Goal: Information Seeking & Learning: Learn about a topic

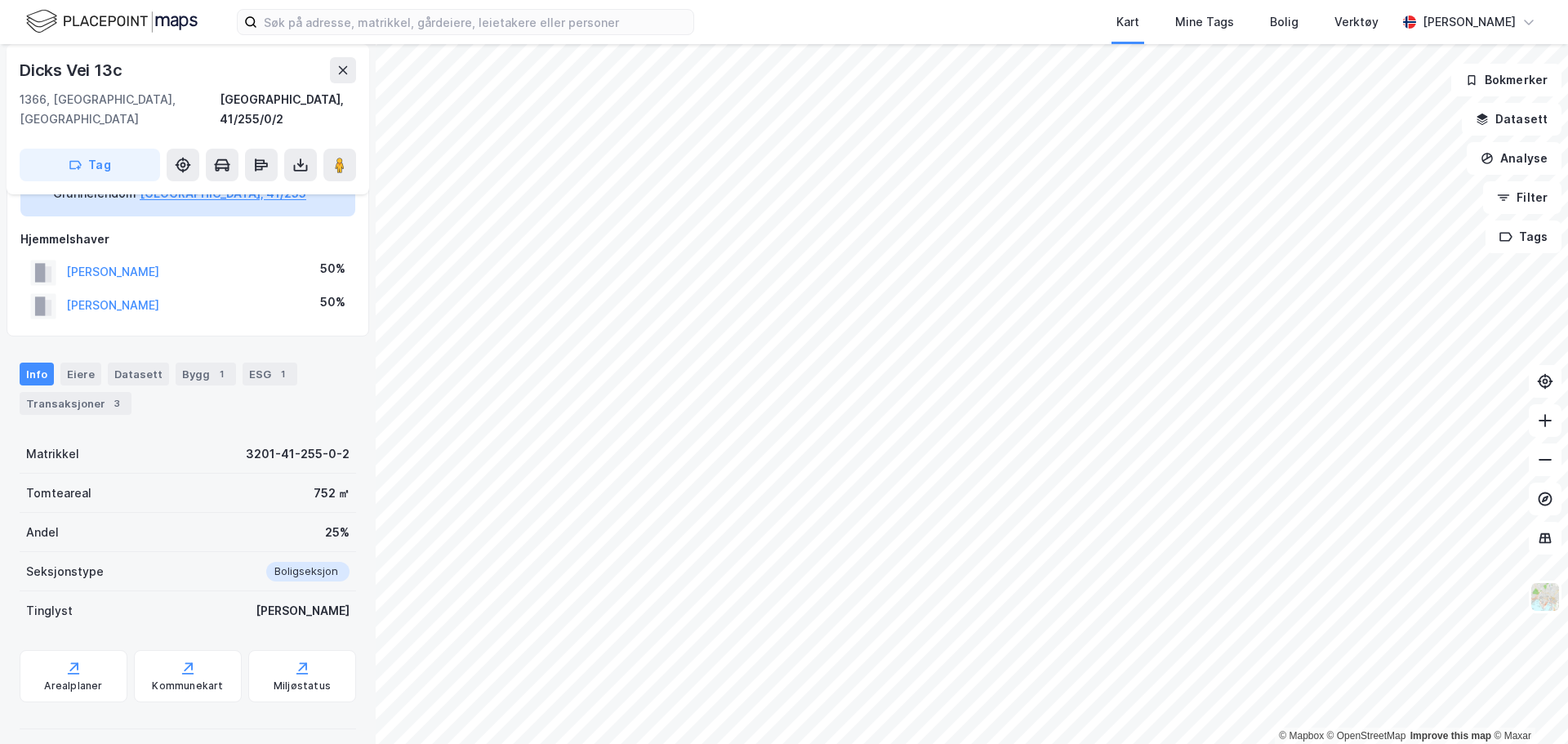
scroll to position [123, 0]
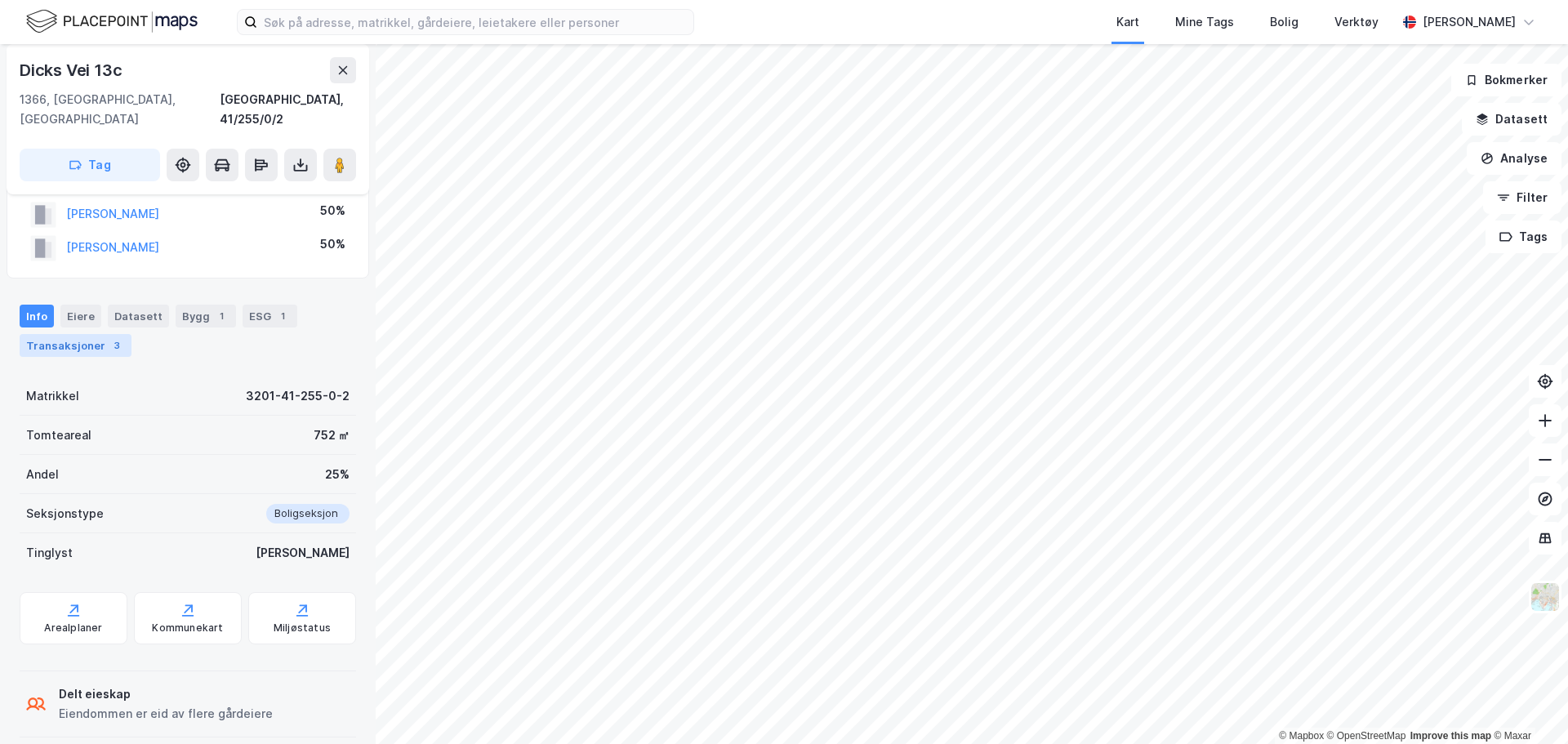
click at [85, 334] on div "Transaksjoner 3" at bounding box center [76, 345] width 112 height 22
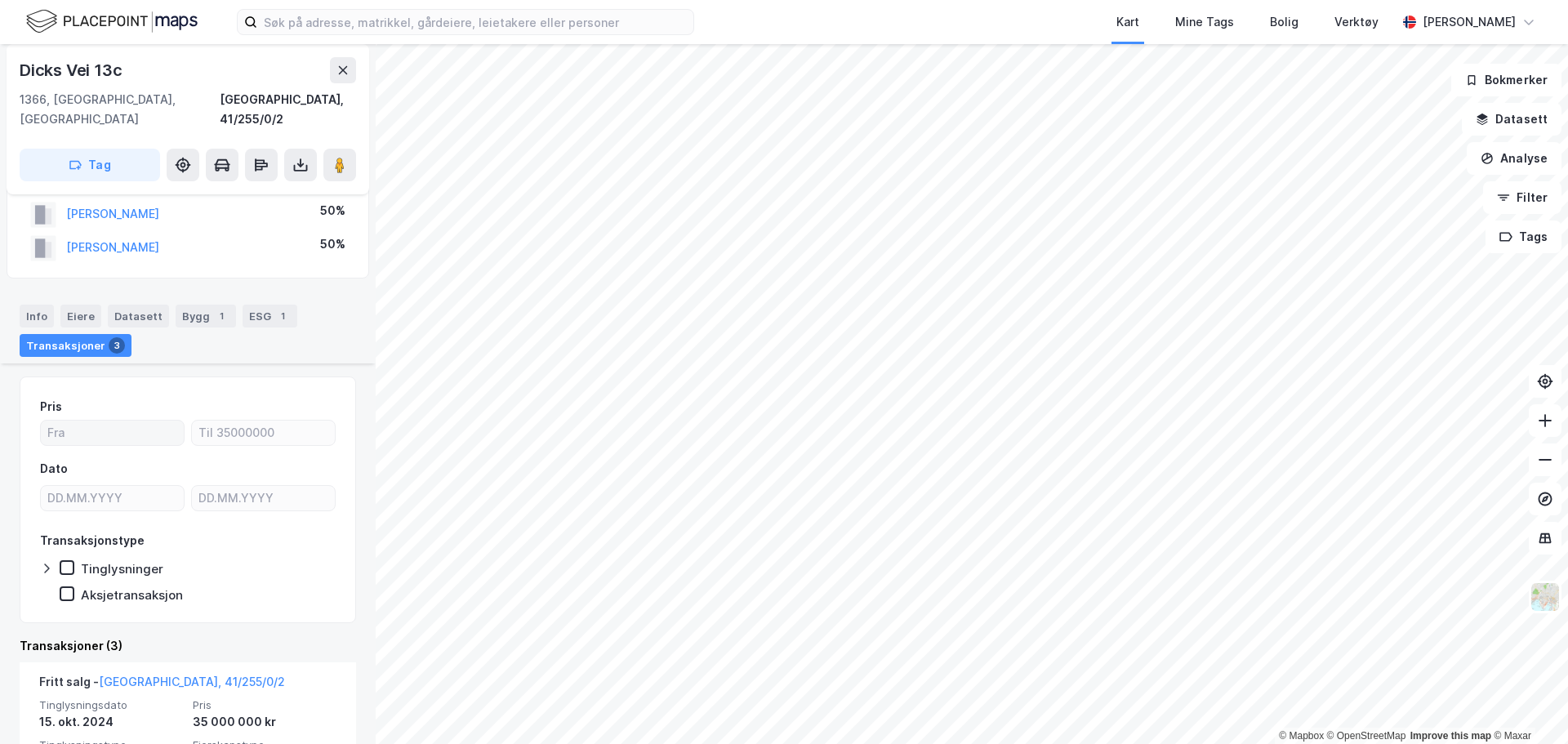
scroll to position [287, 0]
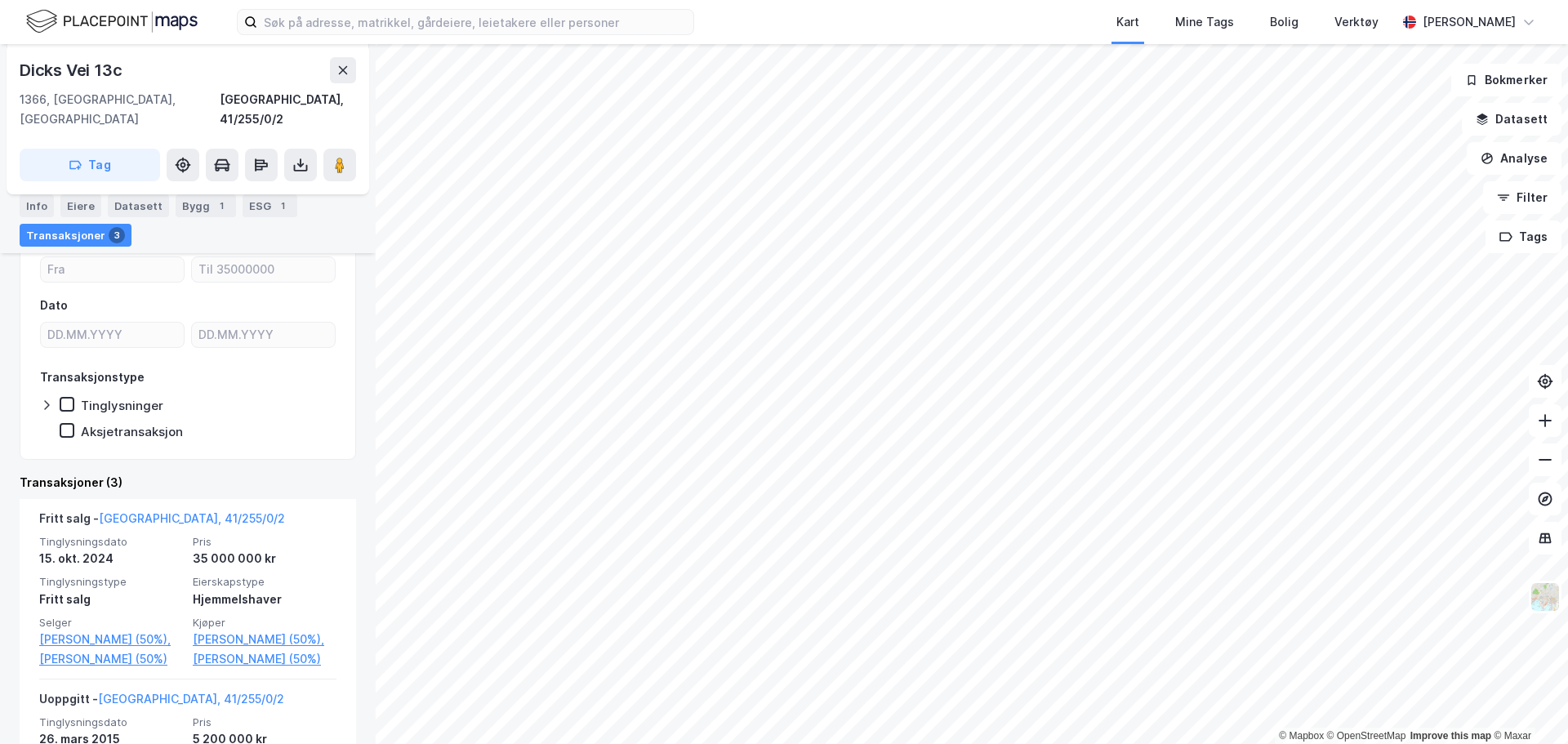
scroll to position [8, 0]
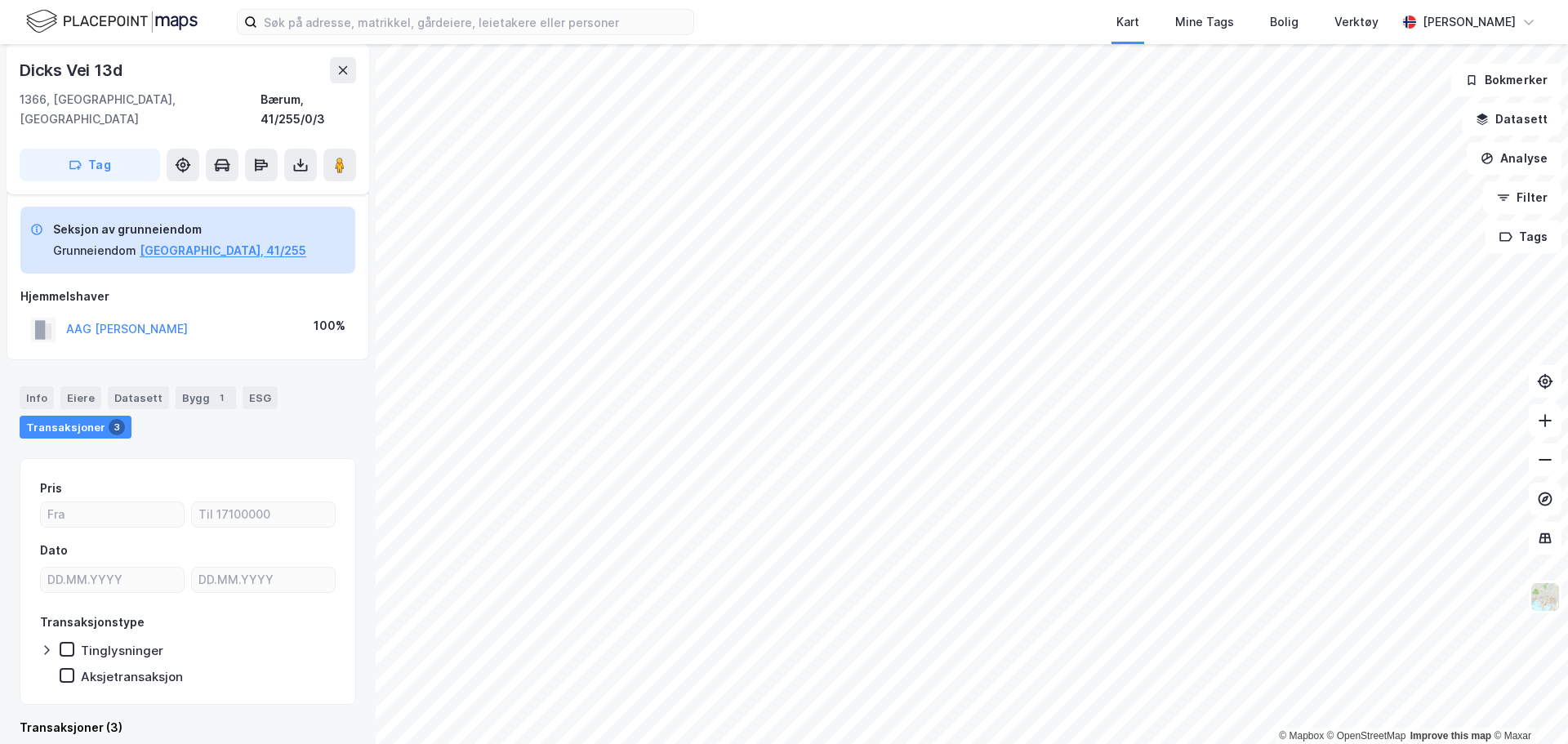
scroll to position [8, 0]
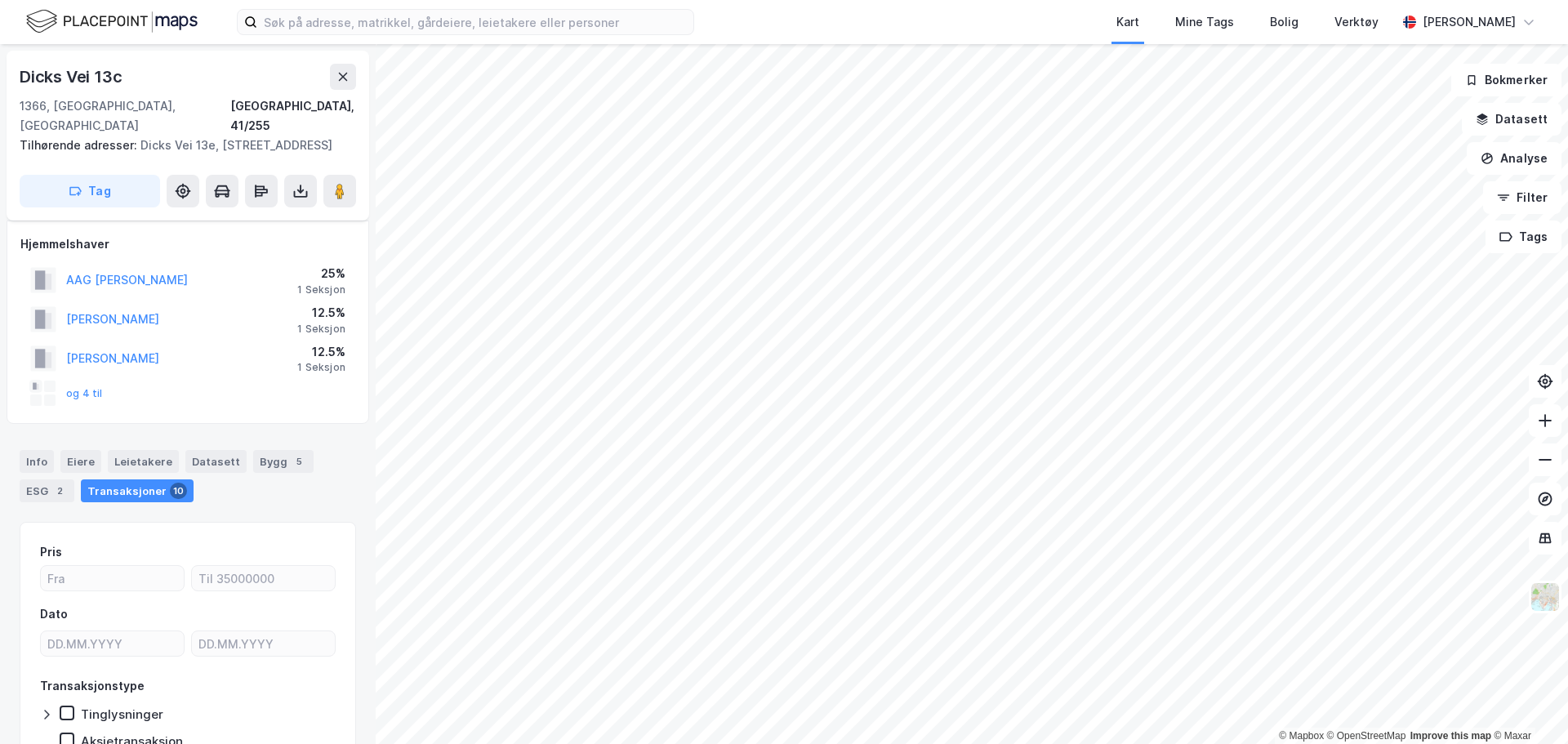
scroll to position [8, 0]
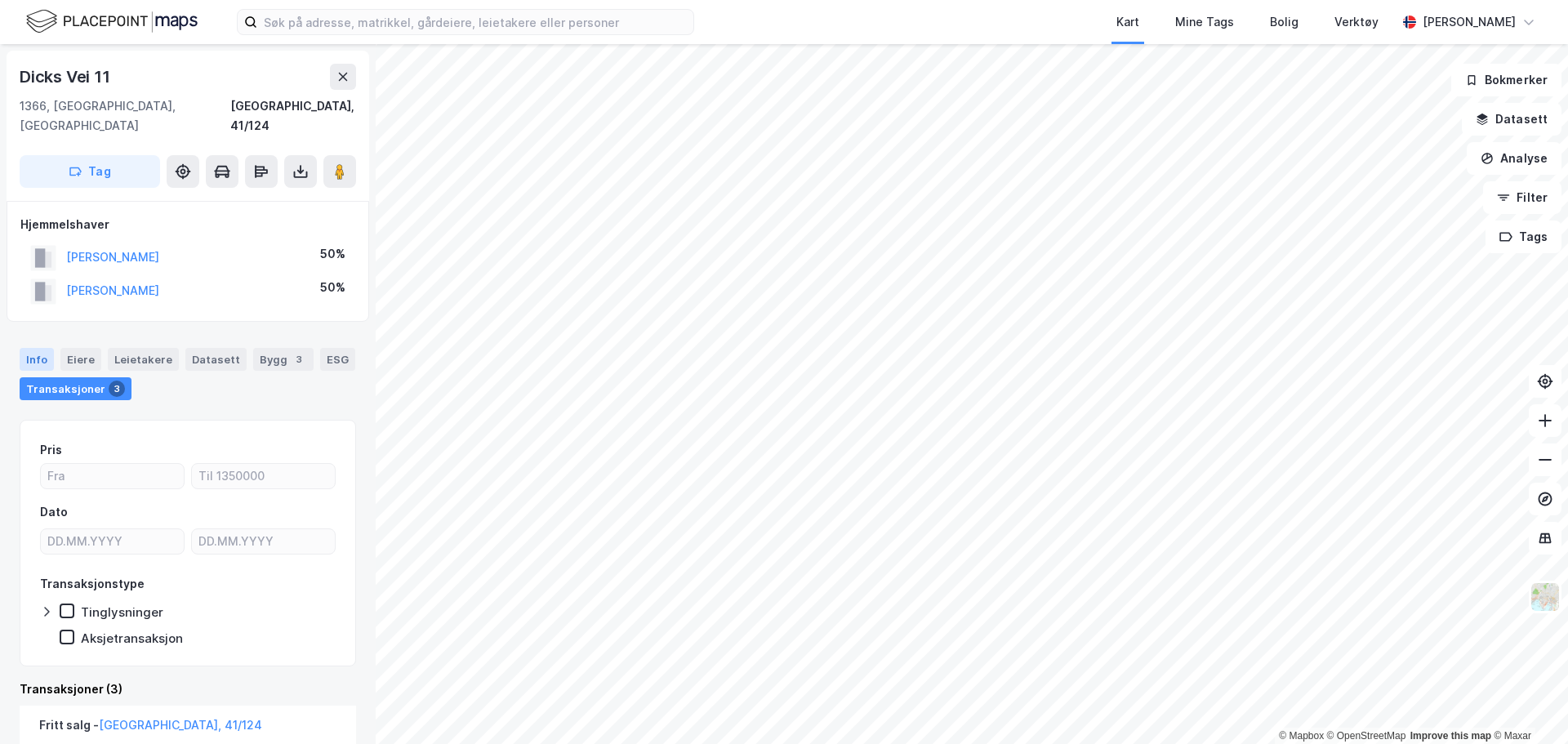
click at [45, 348] on div "Info" at bounding box center [37, 359] width 35 height 22
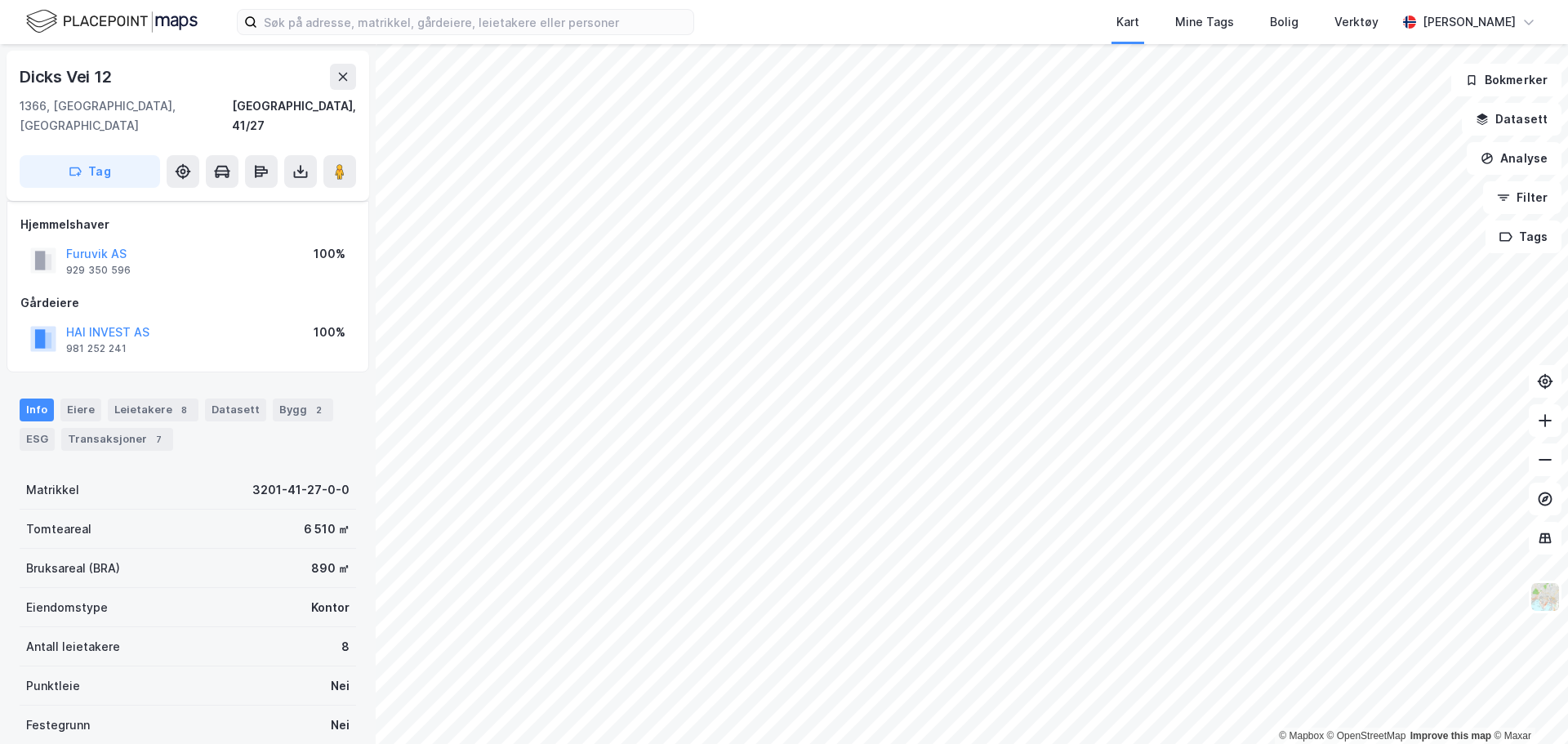
scroll to position [8, 0]
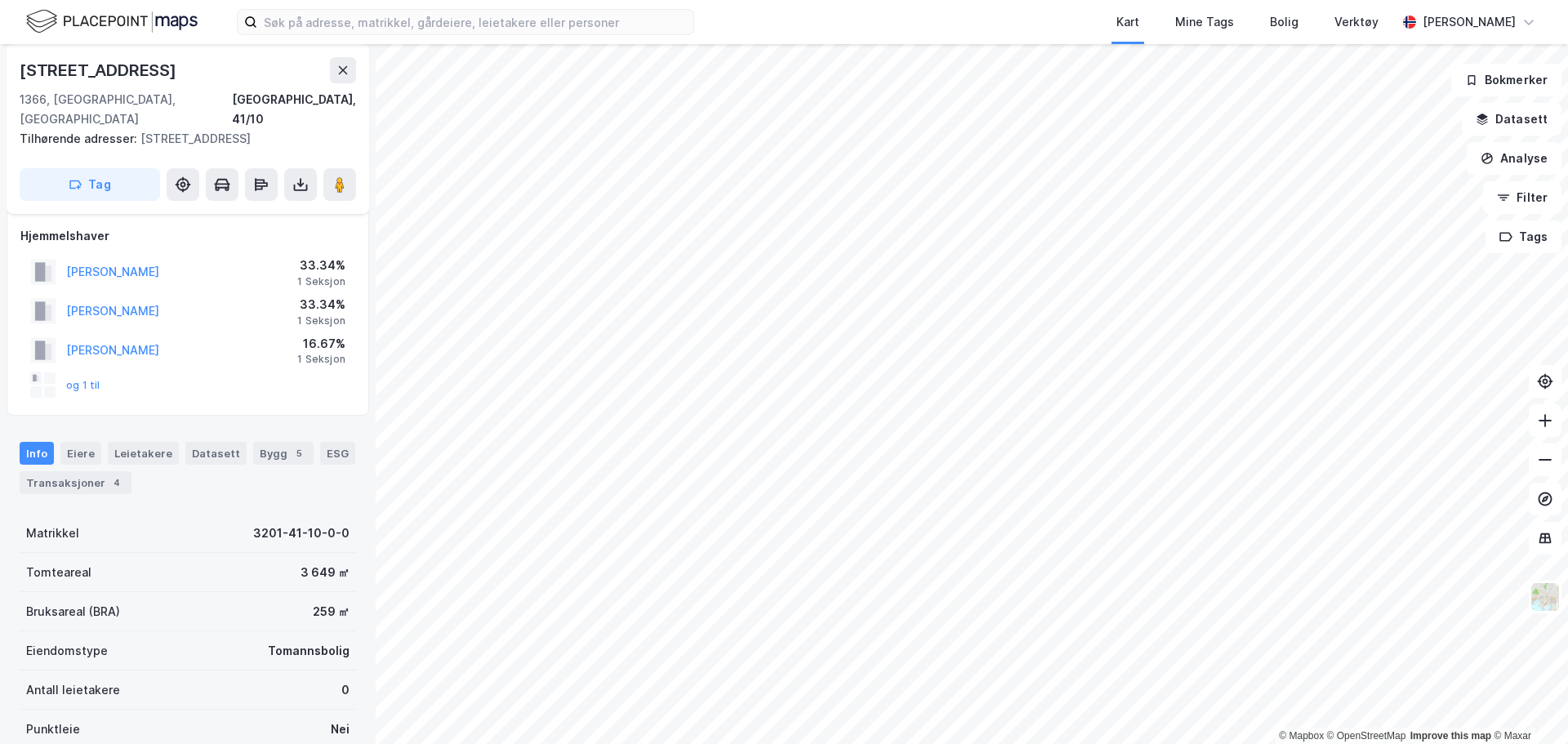
scroll to position [8, 0]
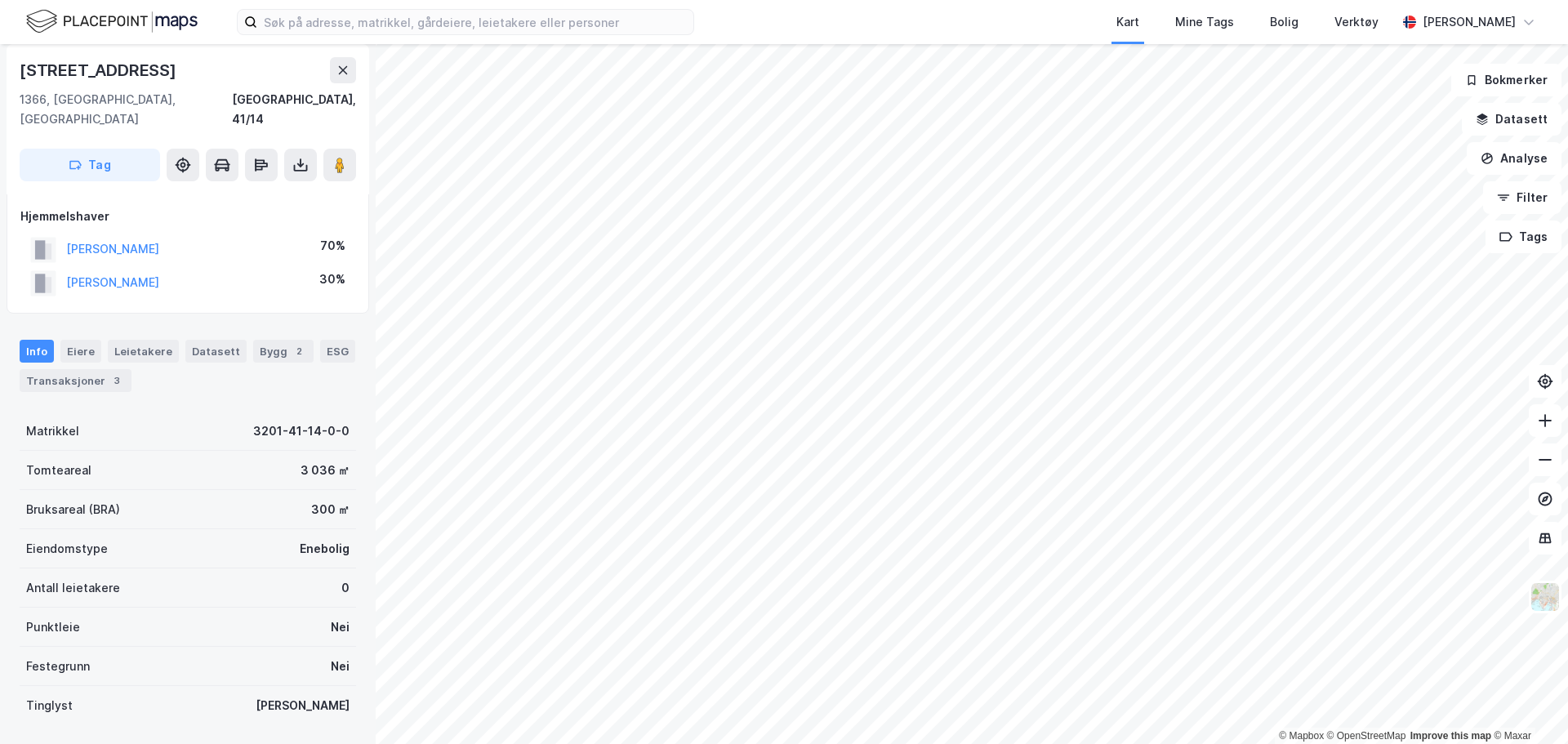
scroll to position [8, 0]
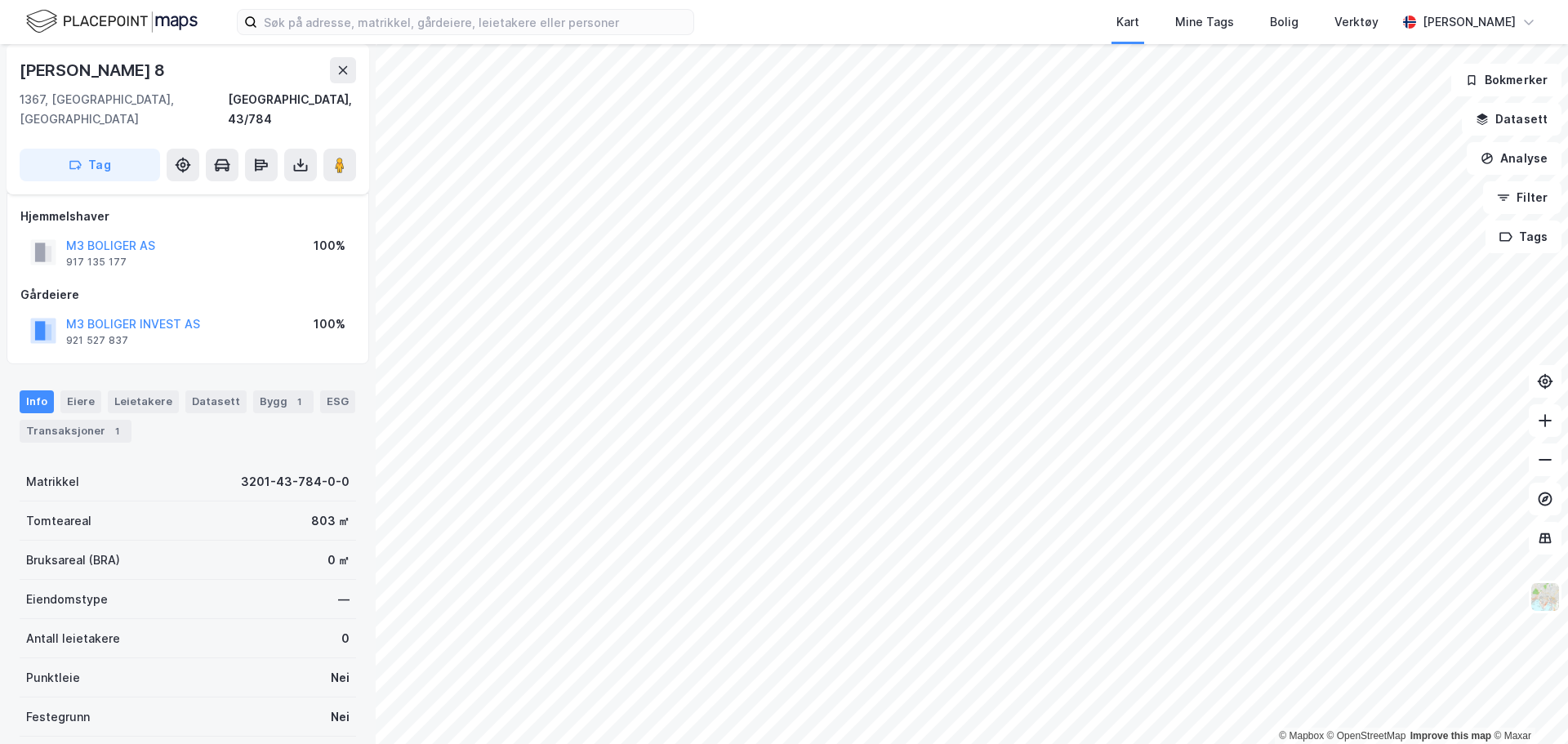
scroll to position [8, 0]
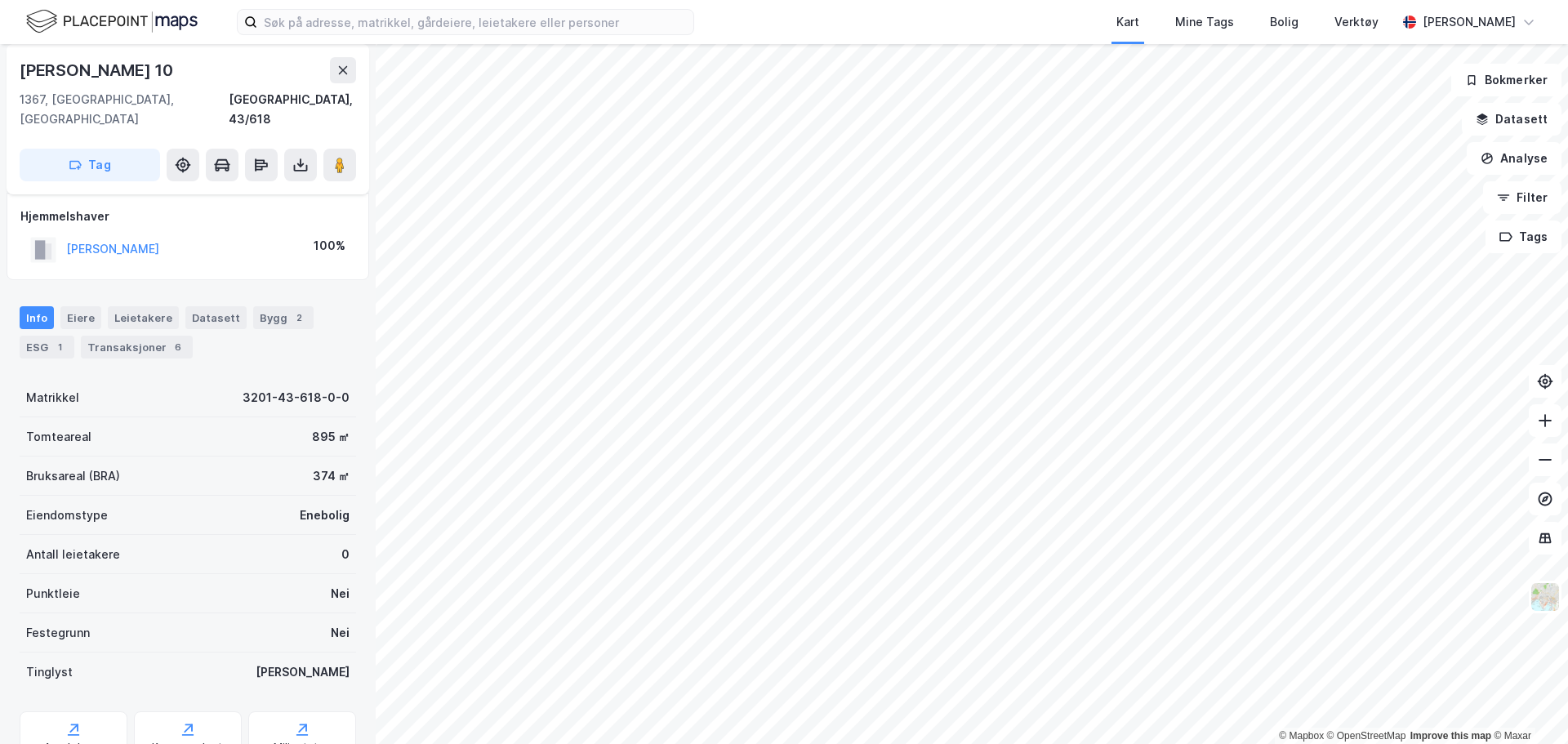
click at [983, 8] on div "Kart Mine Tags Bolig Verktøy [PERSON_NAME] © Mapbox © OpenStreetMap Improve thi…" at bounding box center [784, 372] width 1568 height 744
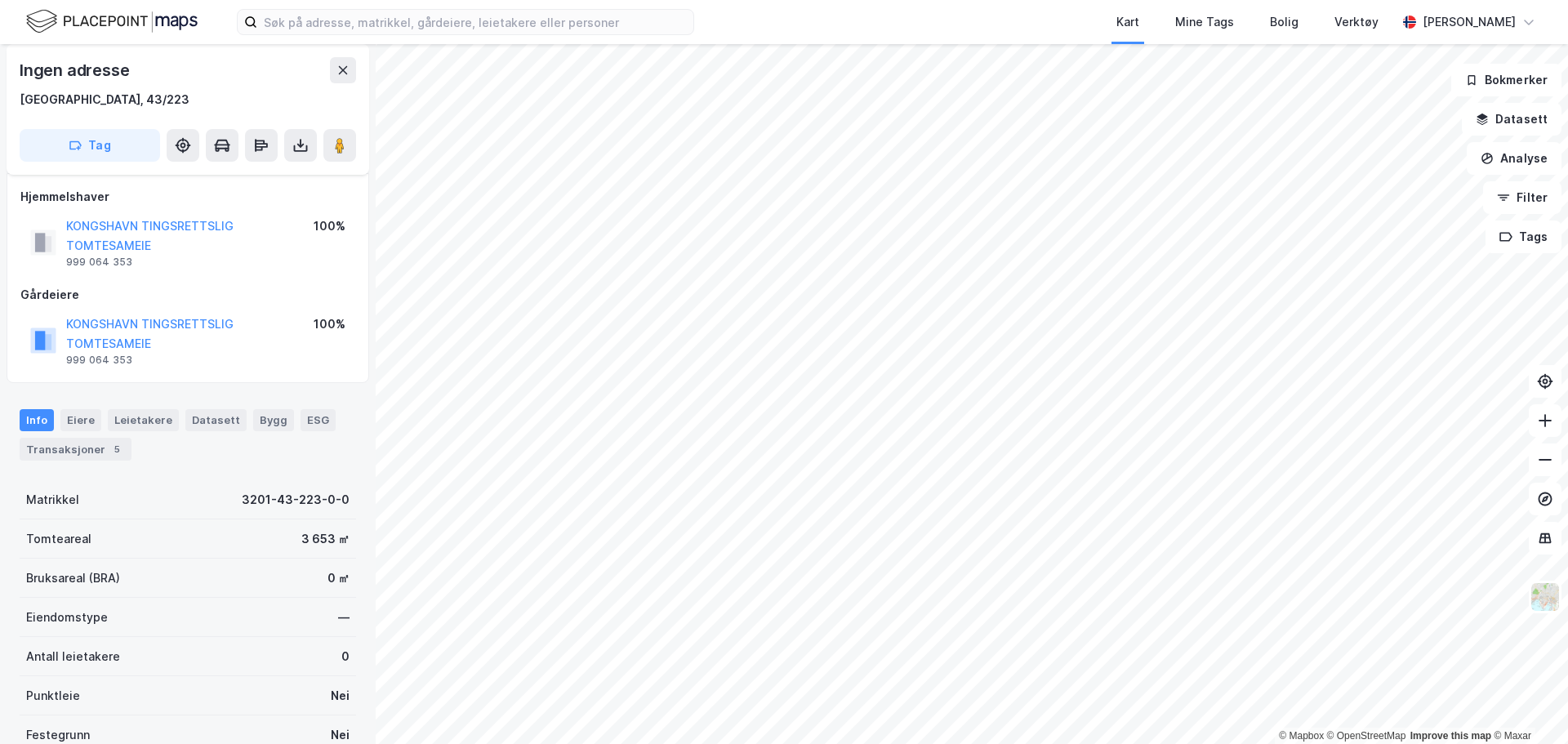
scroll to position [8, 0]
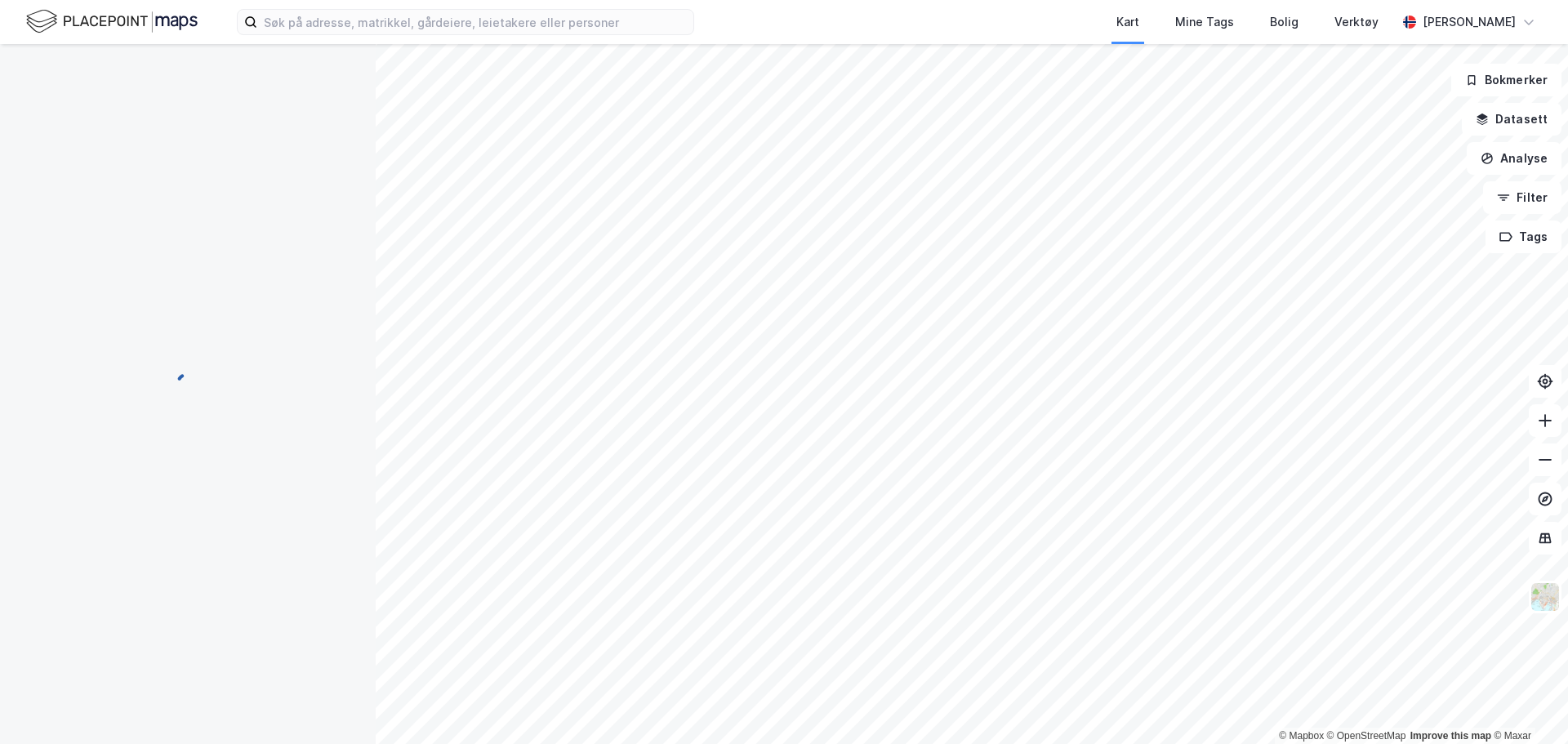
scroll to position [8, 0]
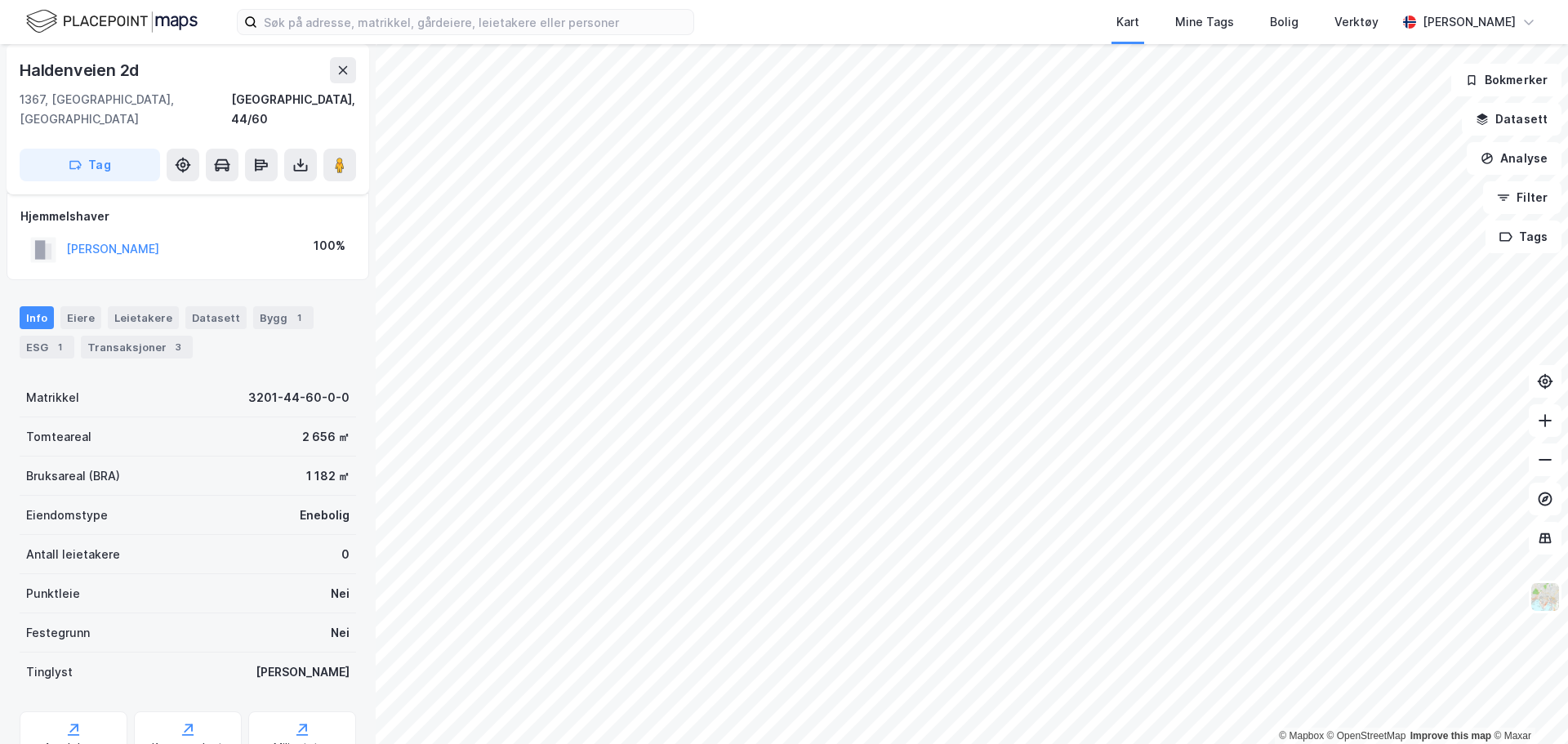
scroll to position [8, 0]
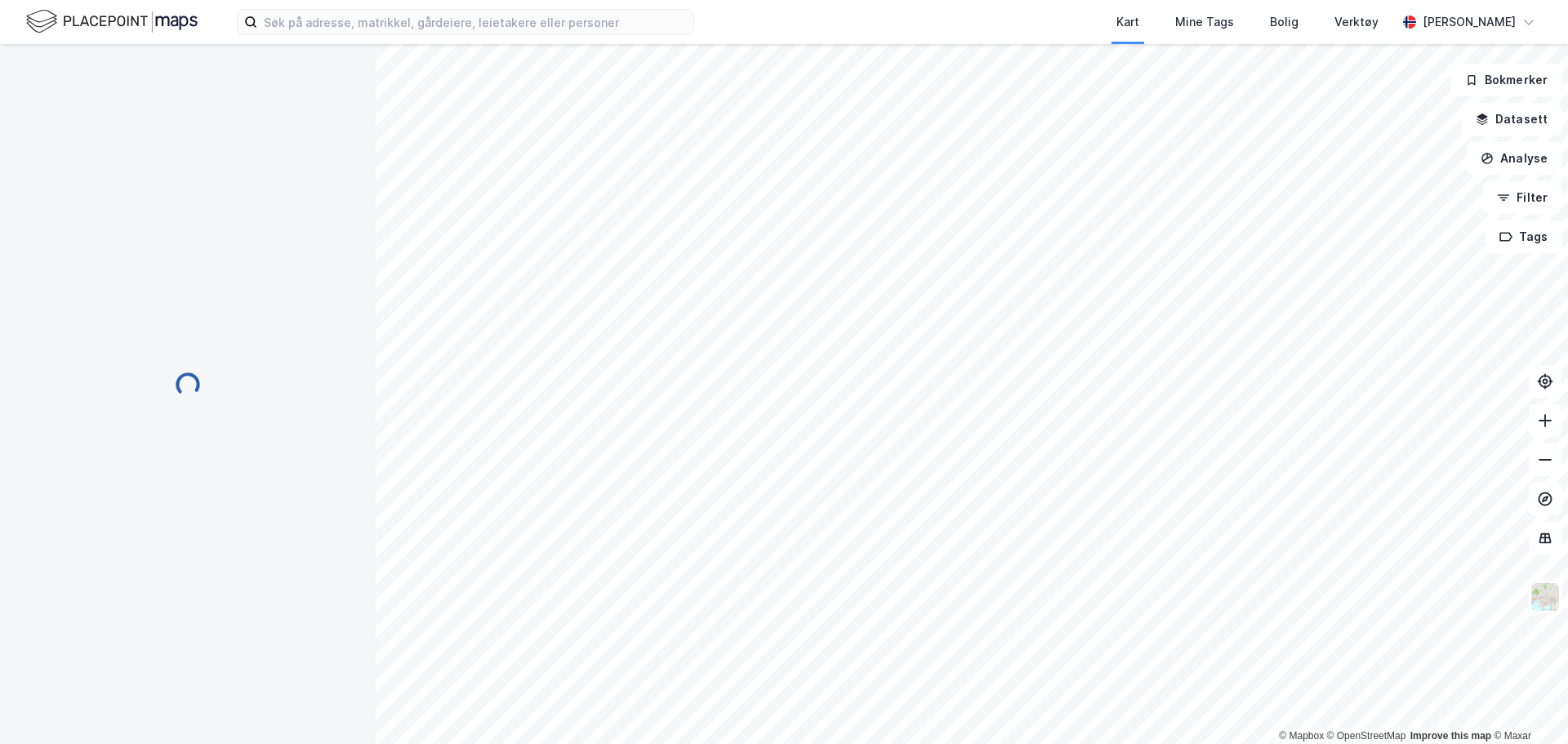
scroll to position [8, 0]
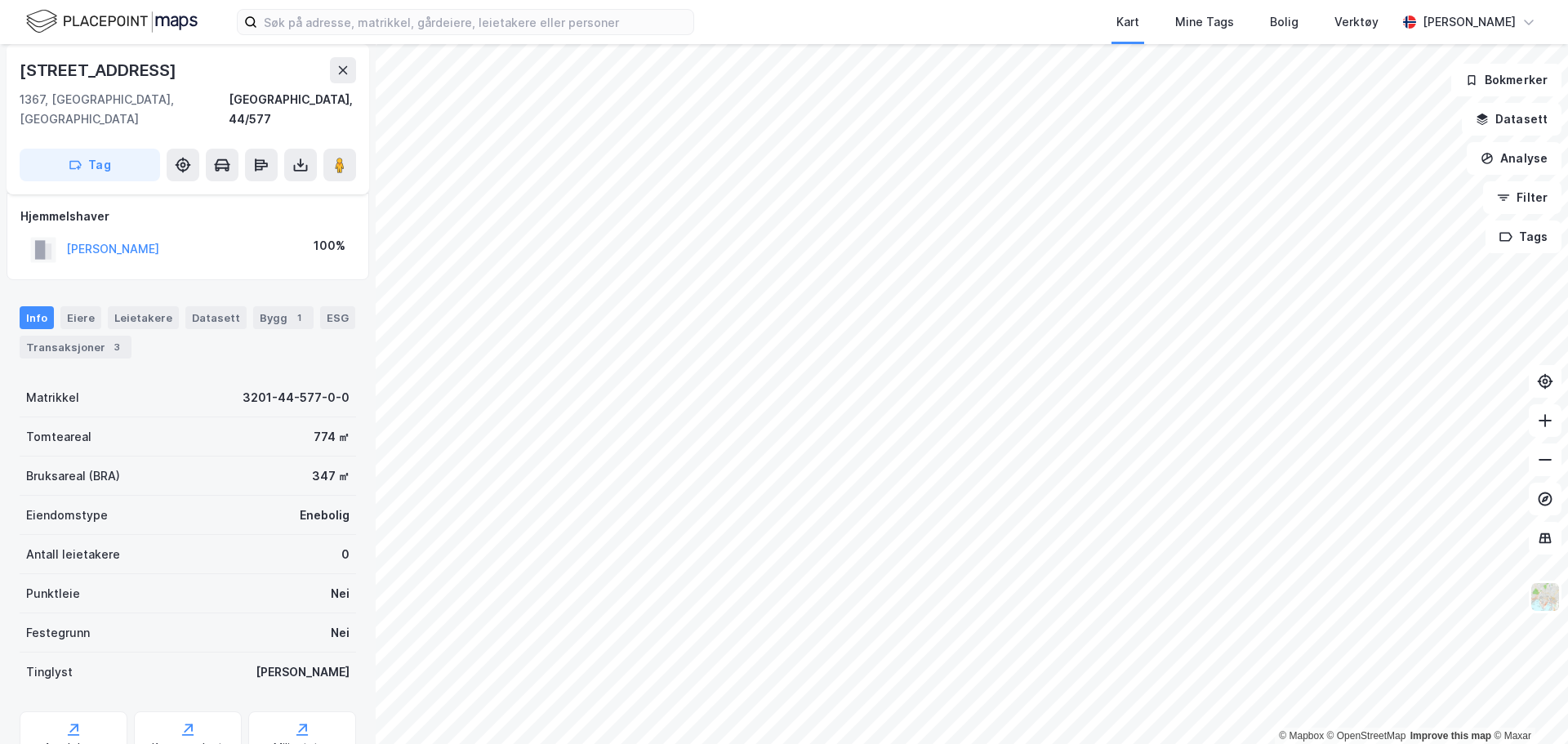
click at [898, 743] on html "Kart Mine Tags Bolig Verktøy [PERSON_NAME] © Mapbox © OpenStreetMap Improve thi…" at bounding box center [784, 372] width 1568 height 744
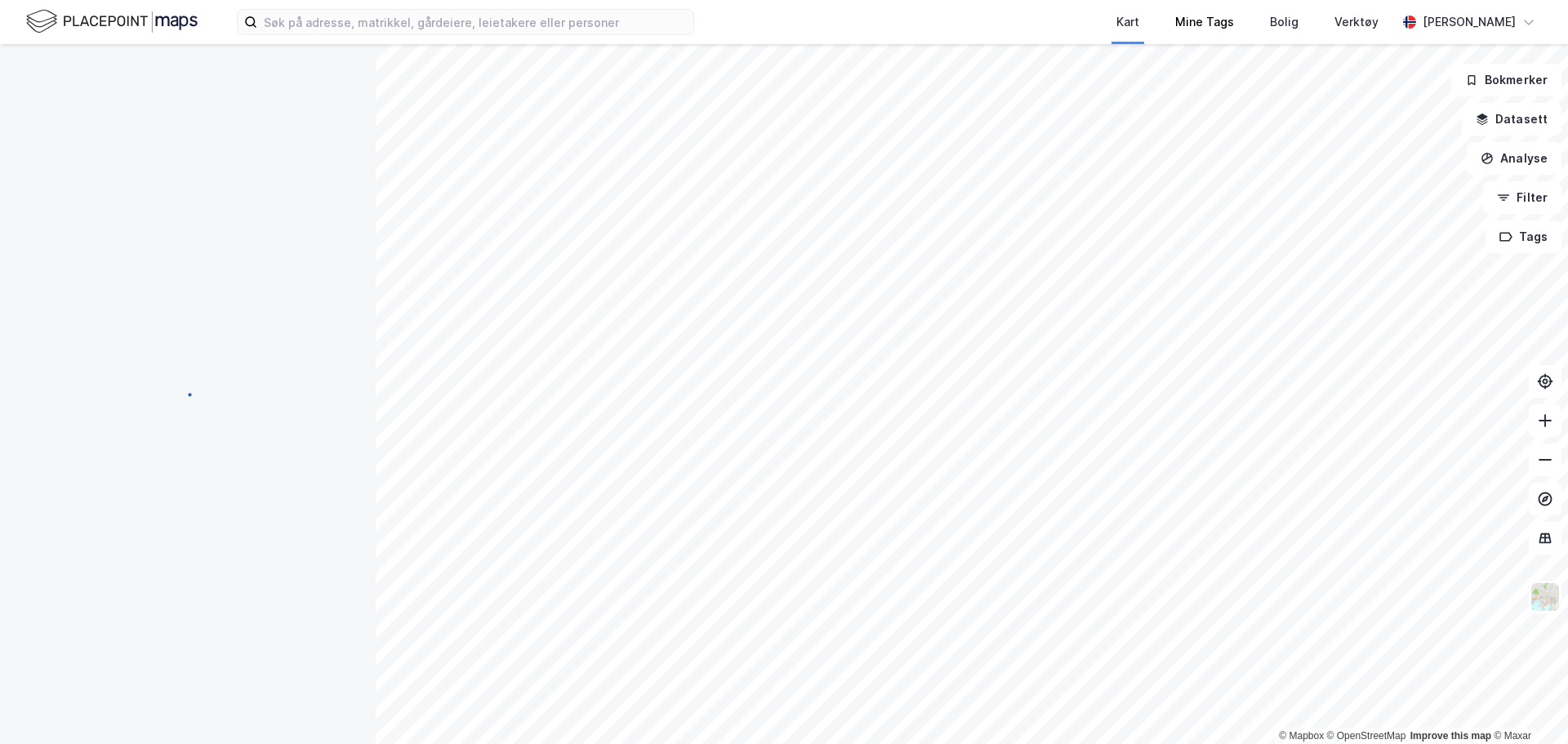
scroll to position [8, 0]
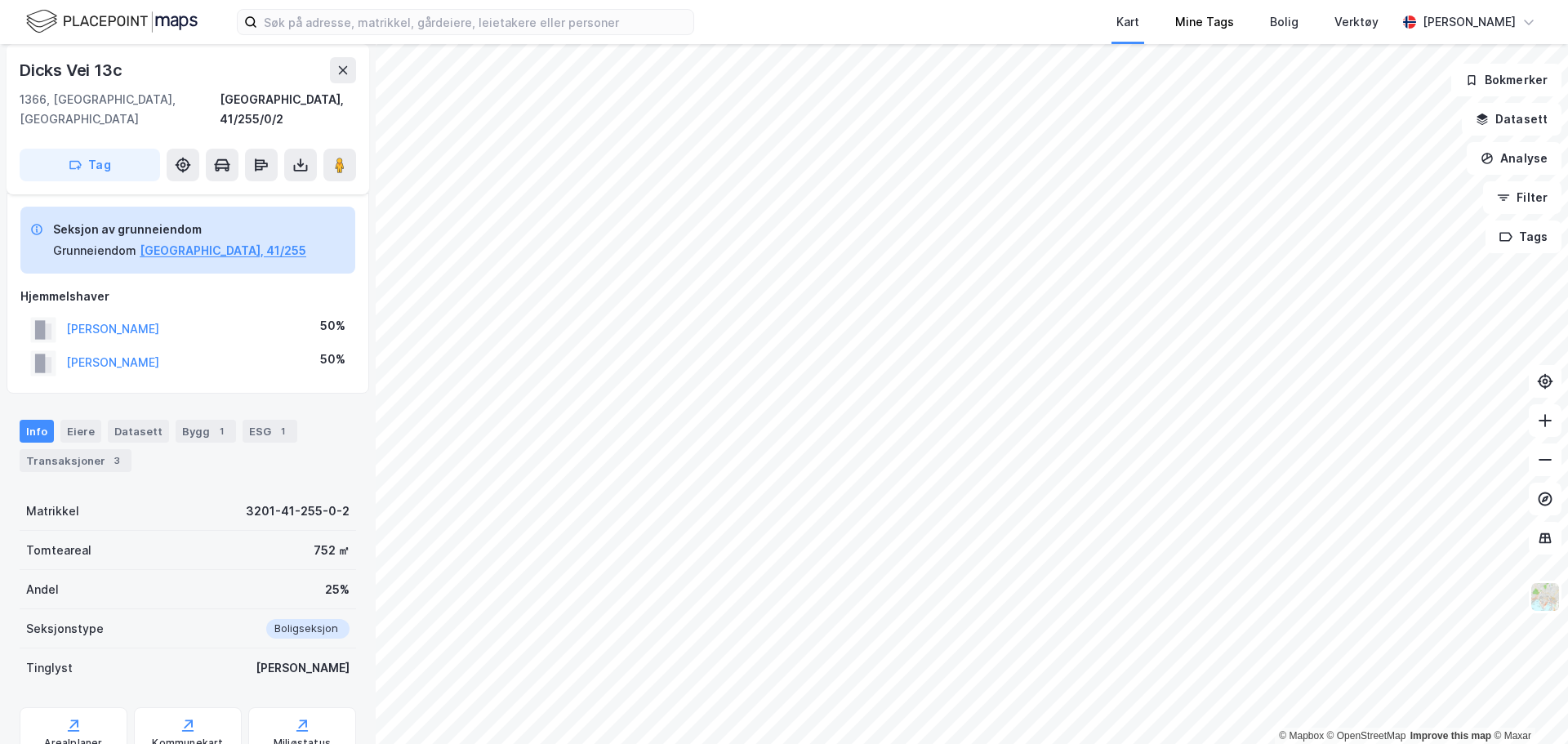
scroll to position [8, 0]
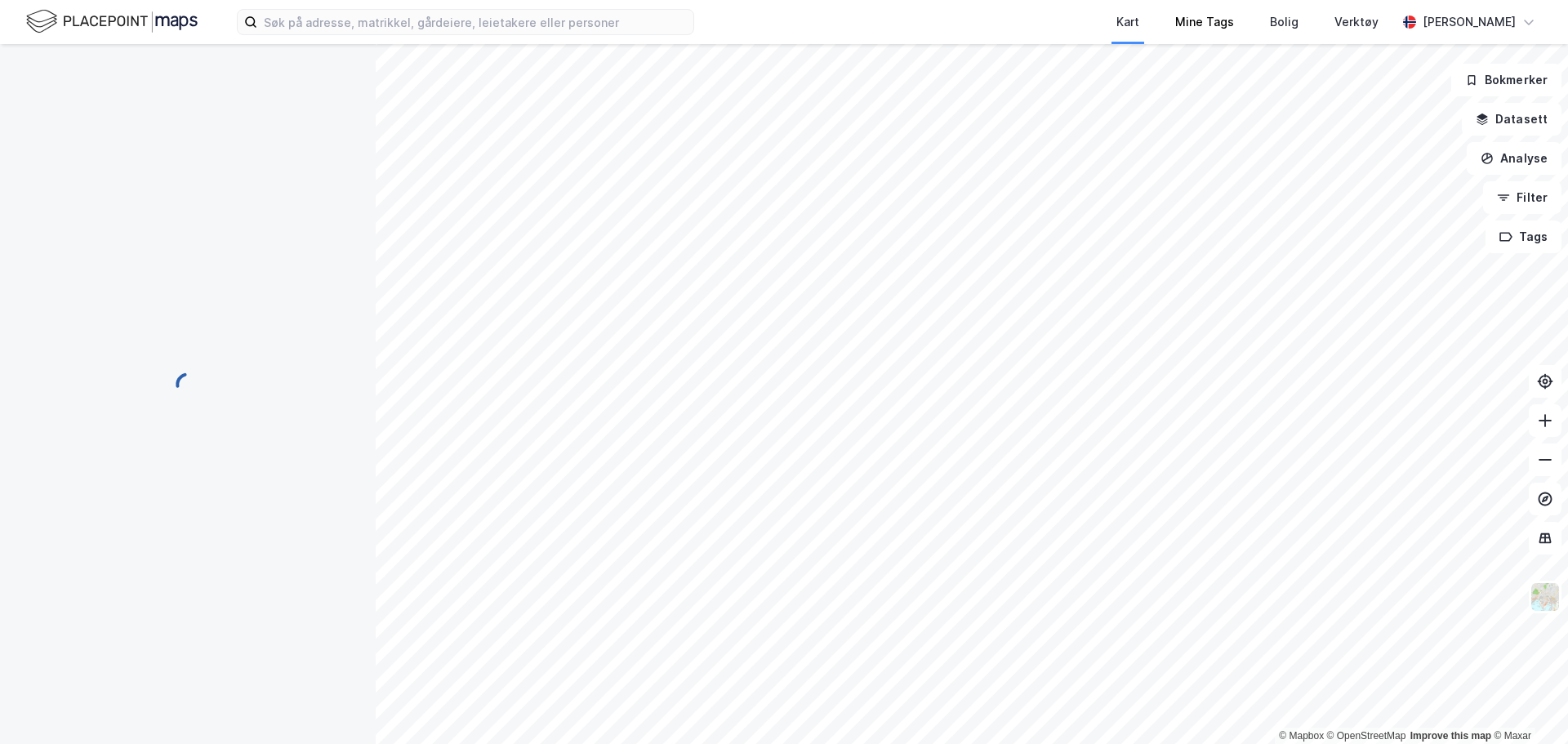
scroll to position [8, 0]
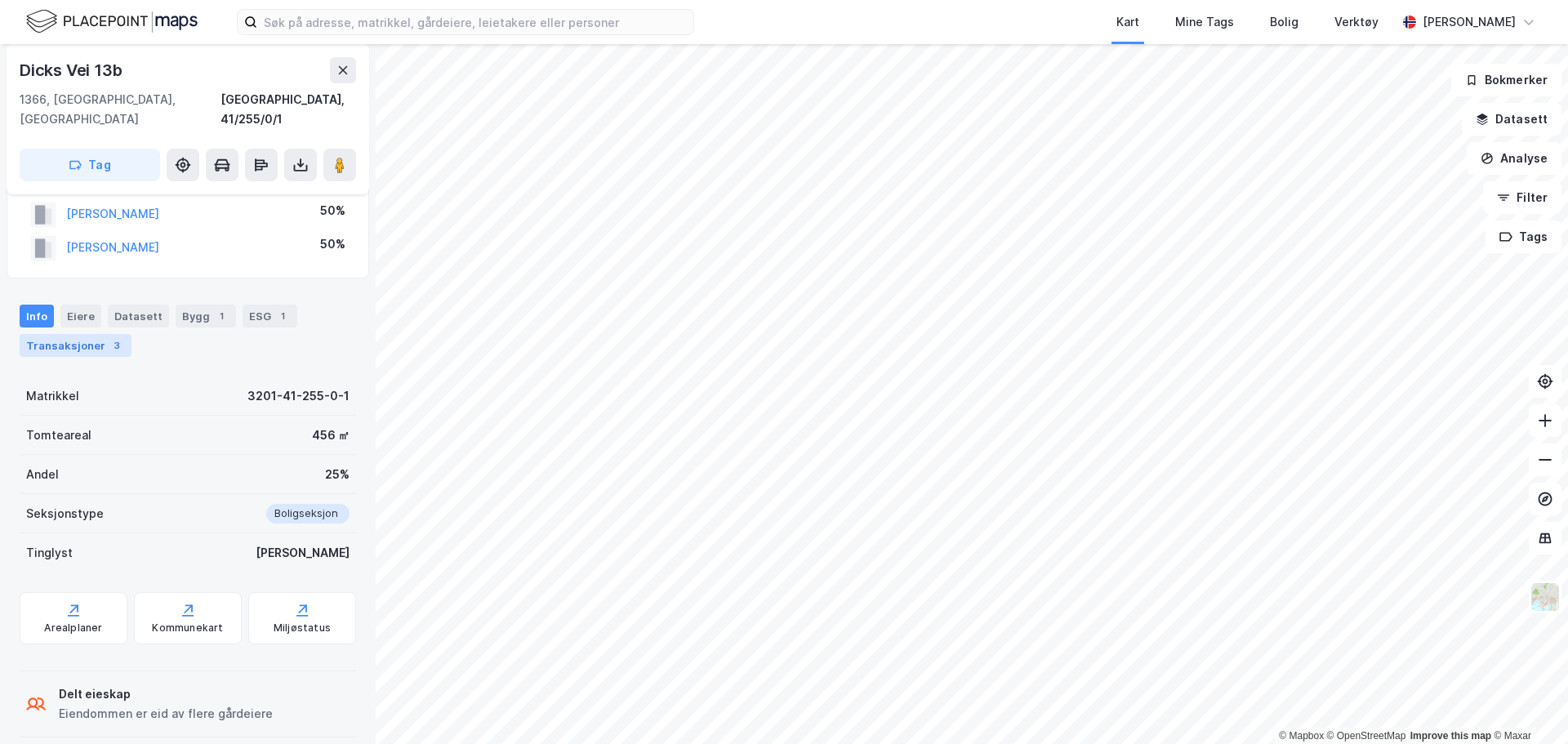
click at [68, 334] on div "Transaksjoner 3" at bounding box center [76, 345] width 112 height 22
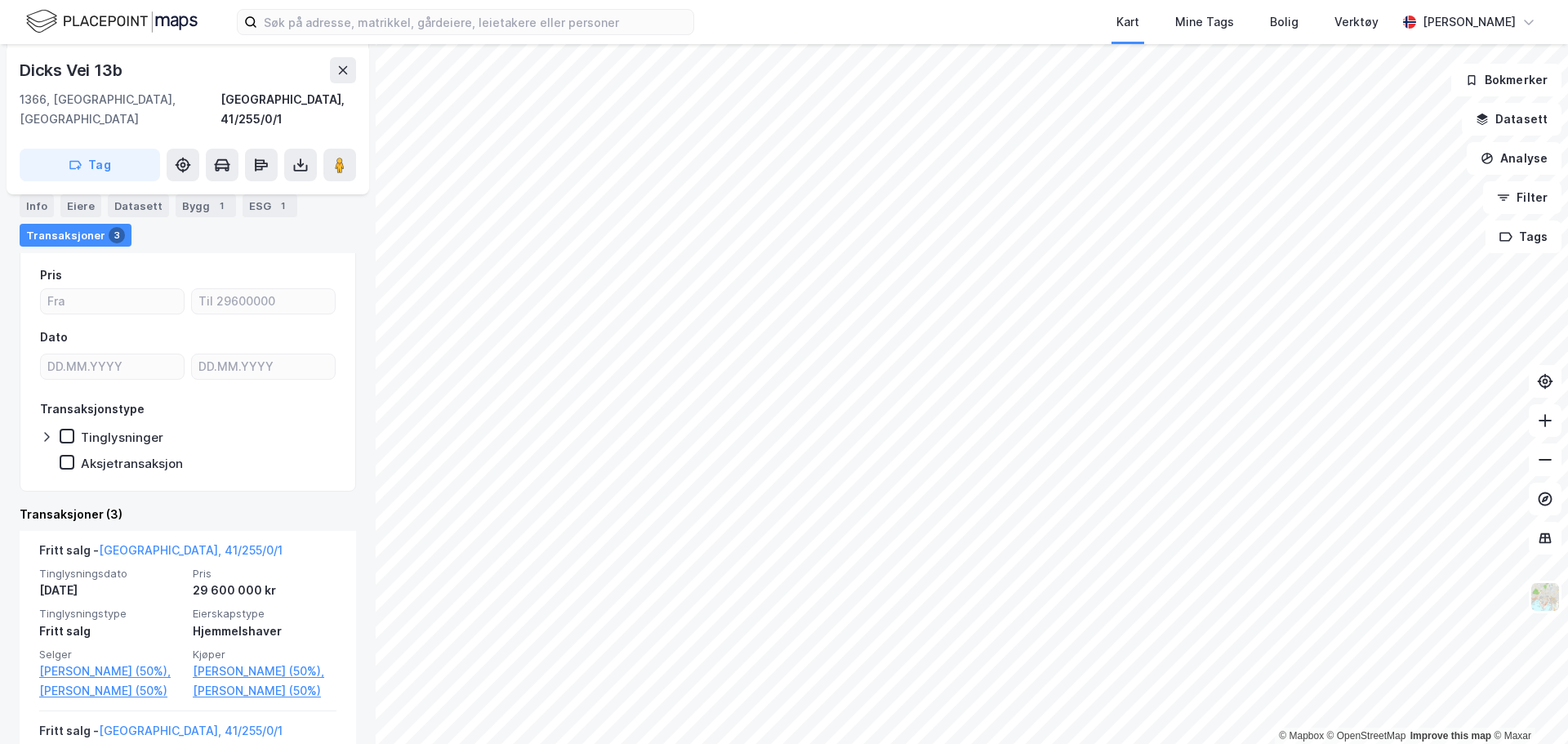
scroll to position [287, 0]
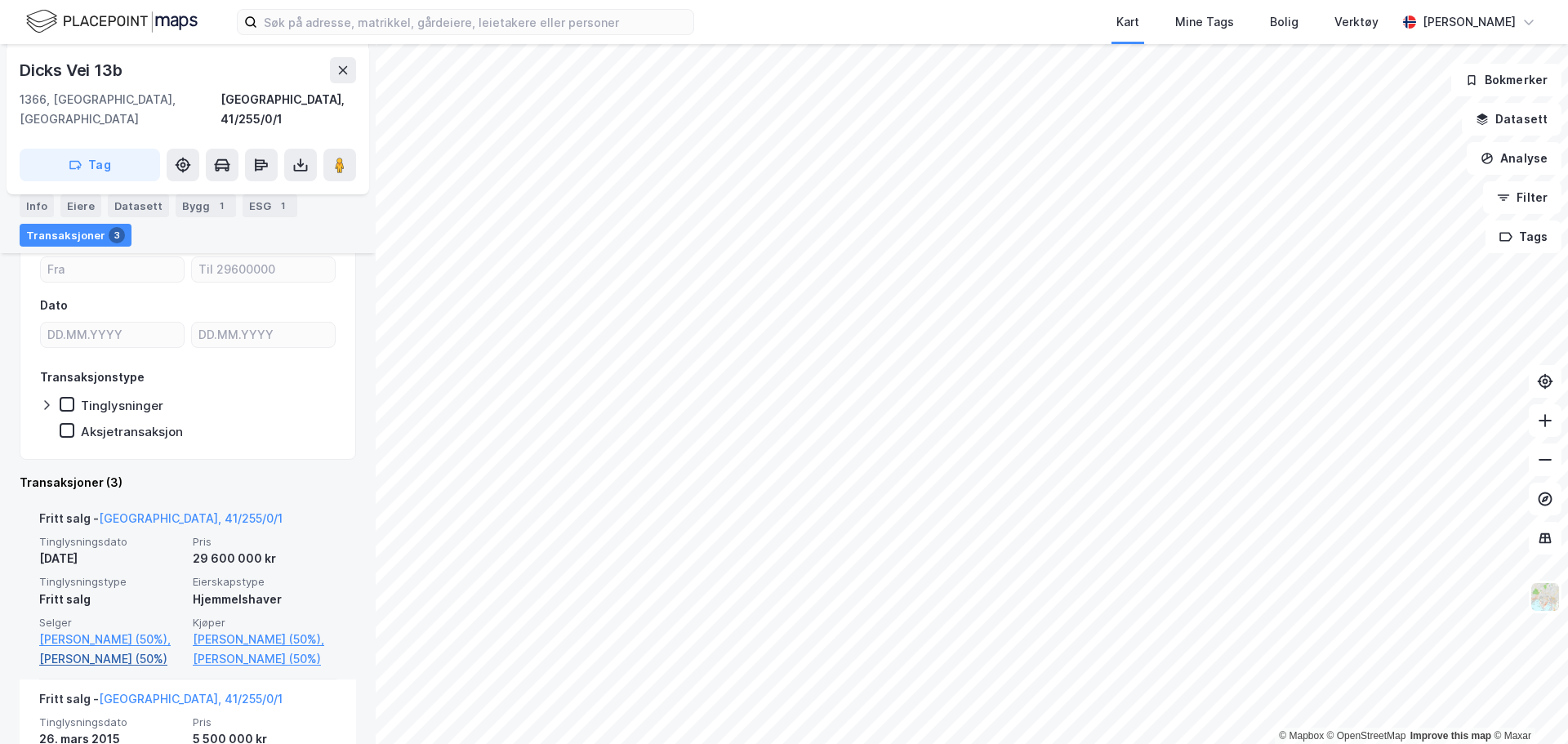
click at [101, 666] on link "[PERSON_NAME] (50%)" at bounding box center [111, 659] width 143 height 20
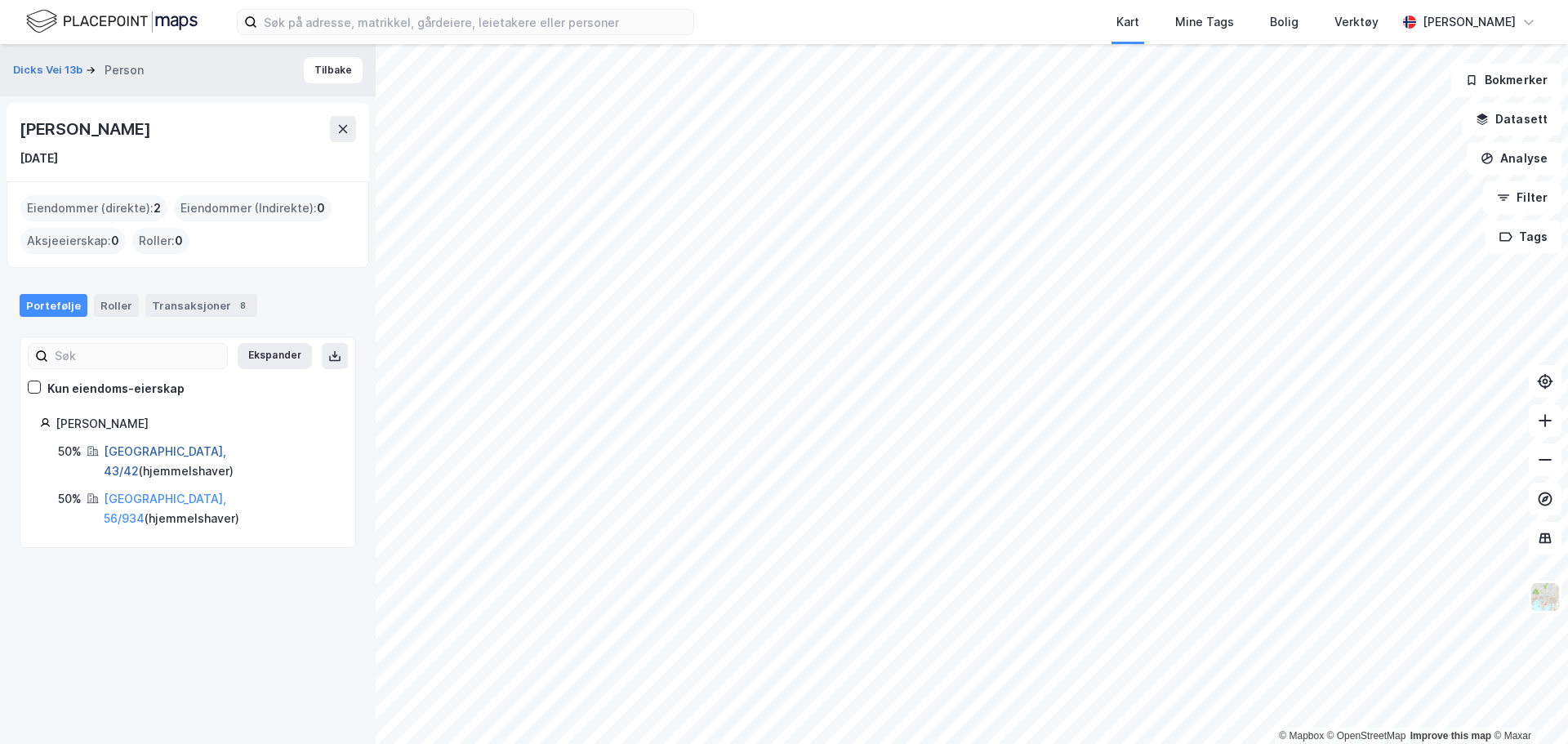
click at [150, 451] on link "[GEOGRAPHIC_DATA], 43/42" at bounding box center [165, 461] width 123 height 34
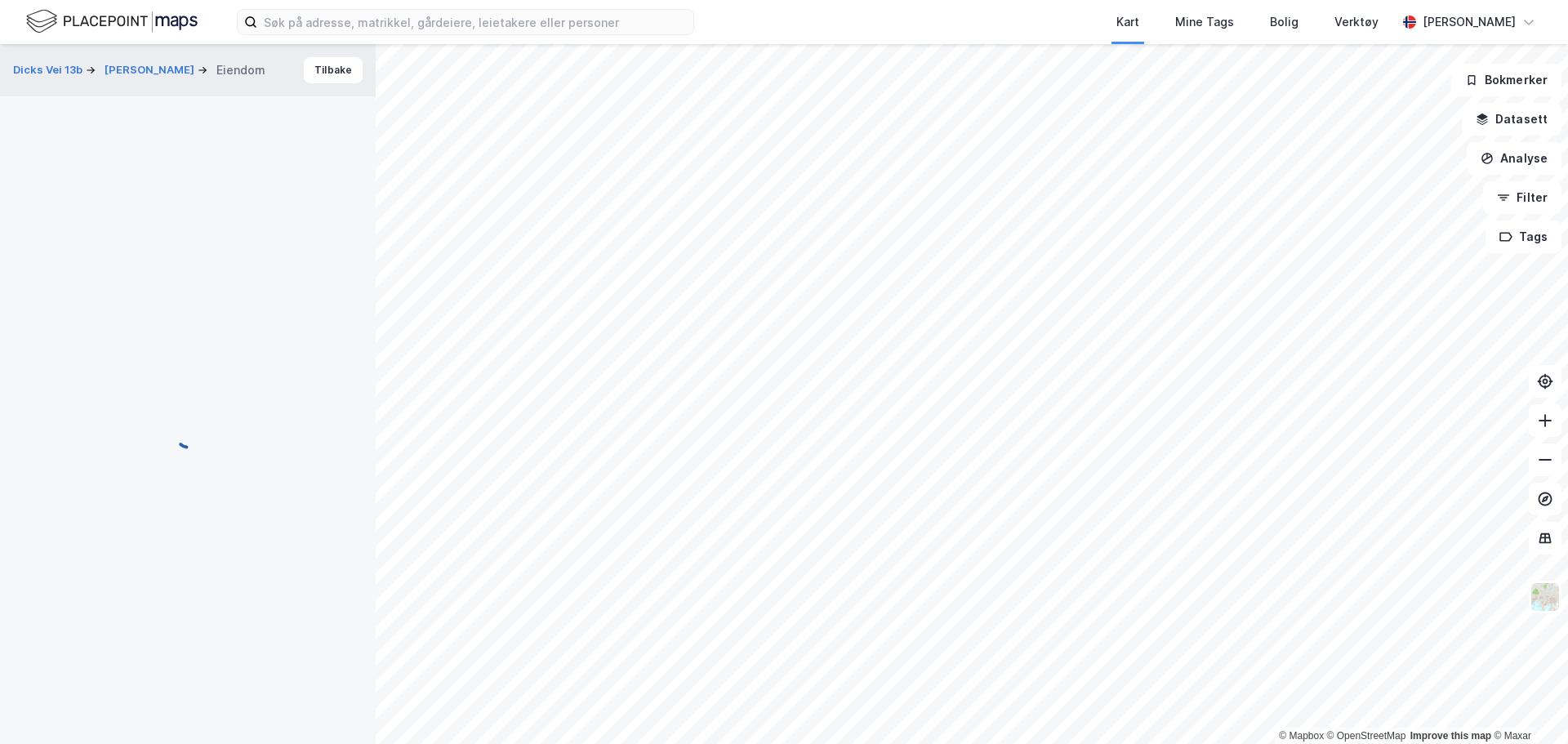
scroll to position [213, 0]
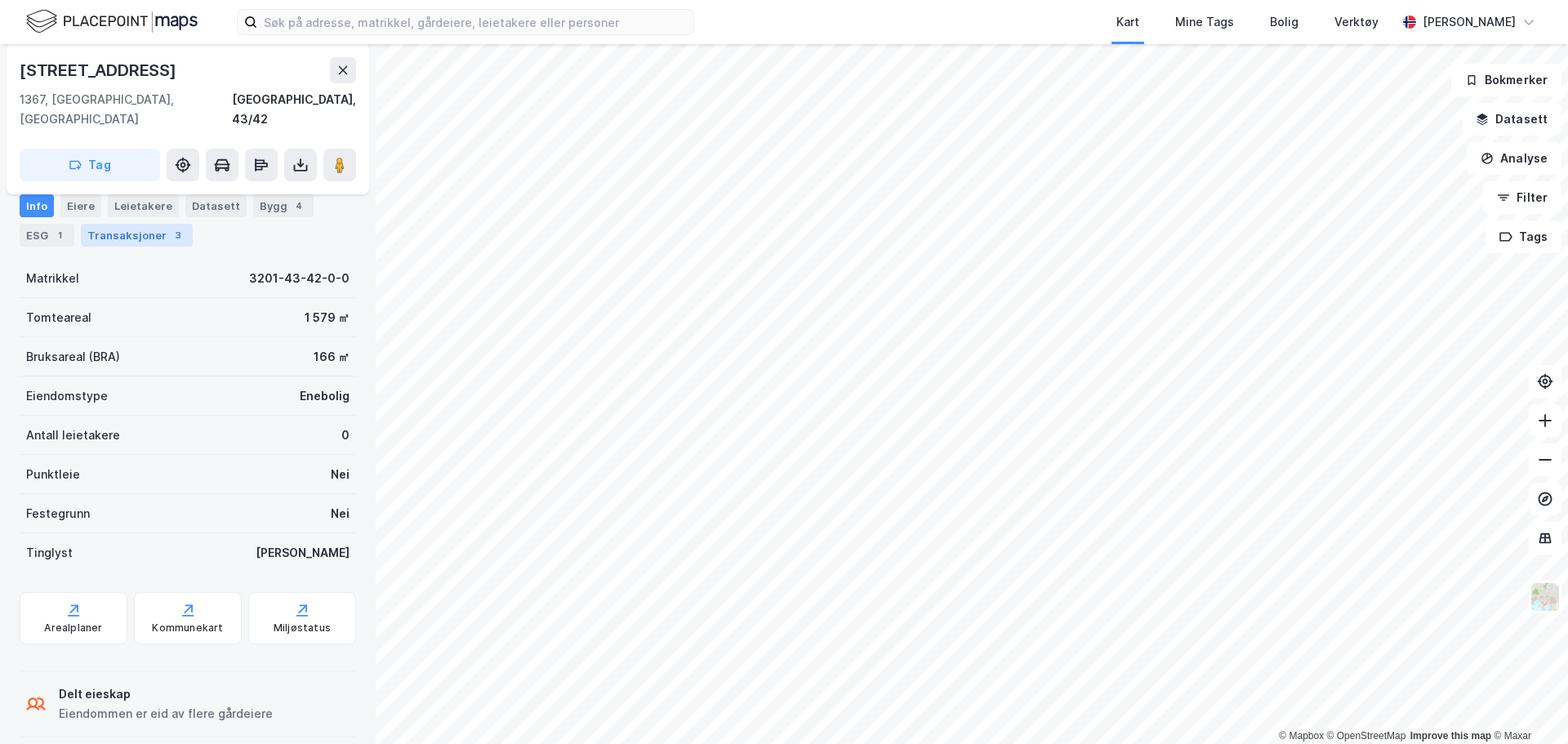
click at [123, 235] on div "Transaksjoner 3" at bounding box center [137, 235] width 112 height 22
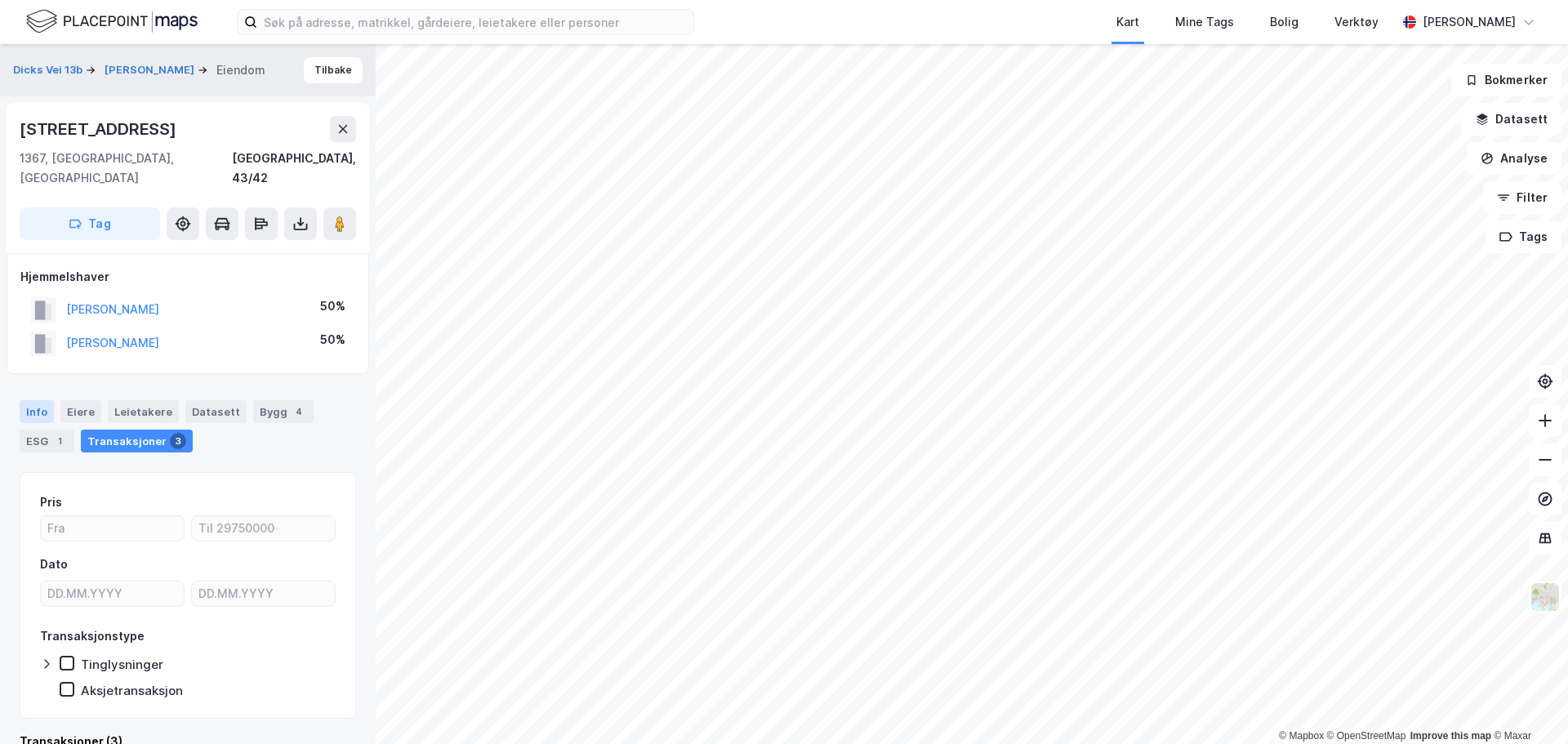
click at [38, 400] on div "Info" at bounding box center [37, 411] width 35 height 22
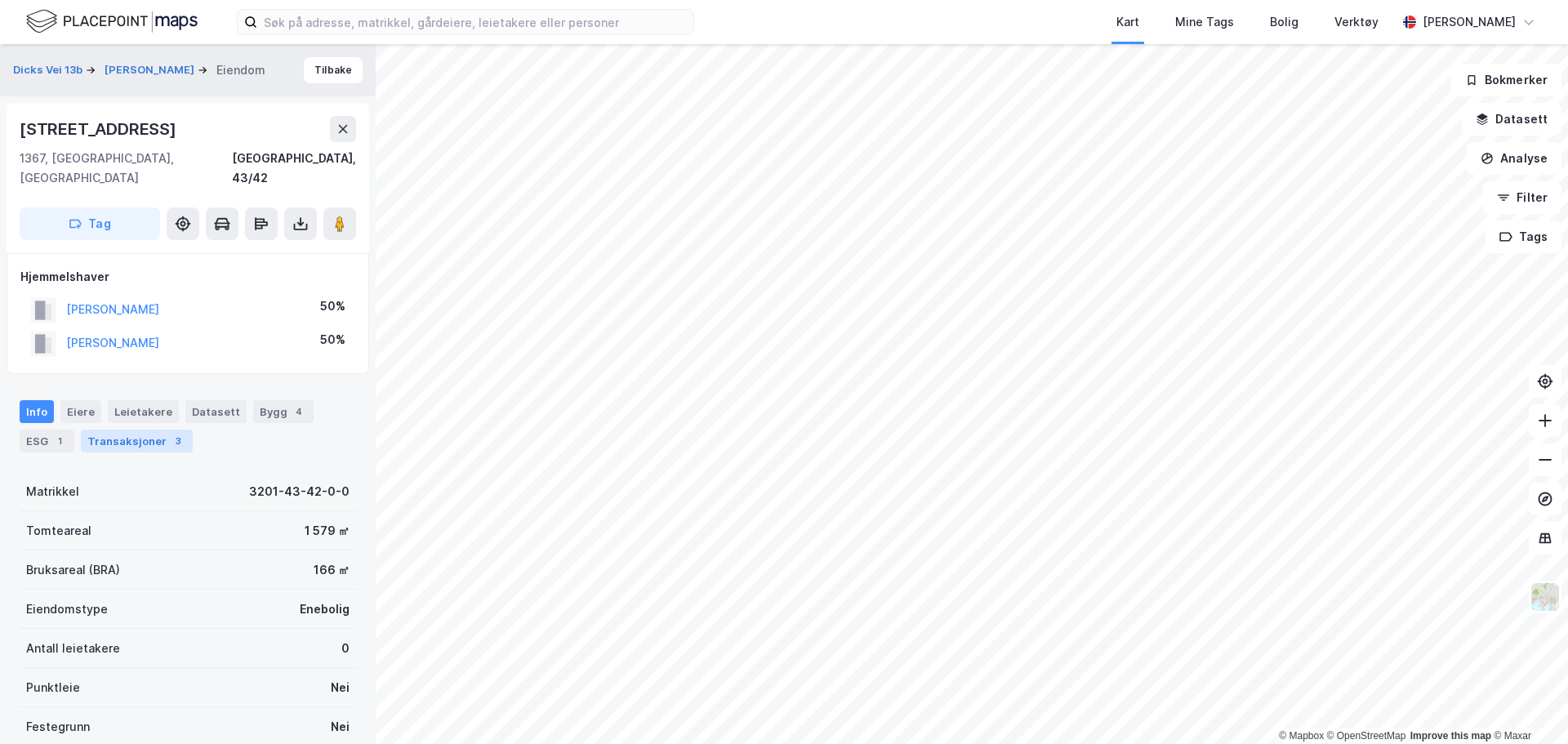
click at [161, 430] on div "Transaksjoner 3" at bounding box center [137, 441] width 112 height 22
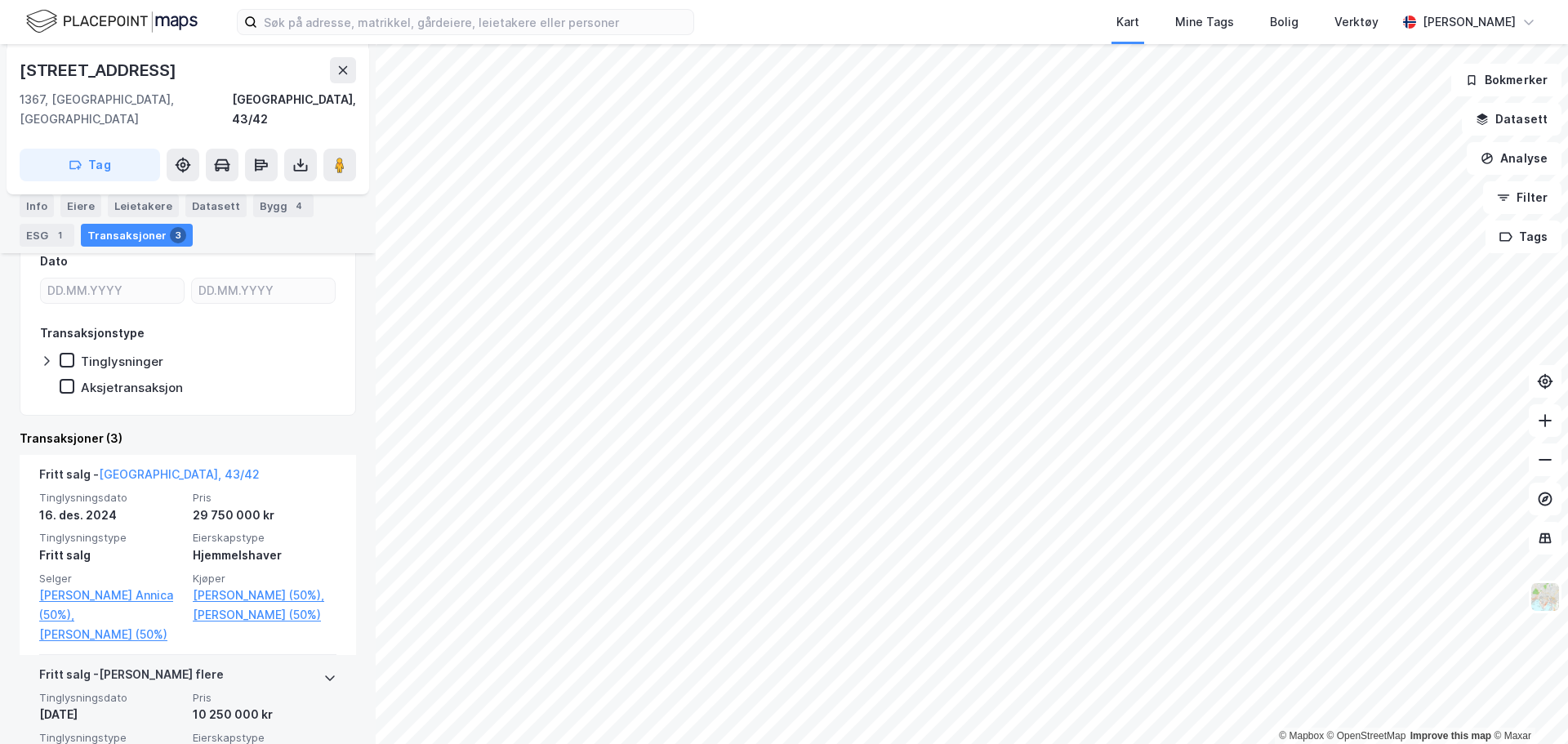
scroll to position [369, 0]
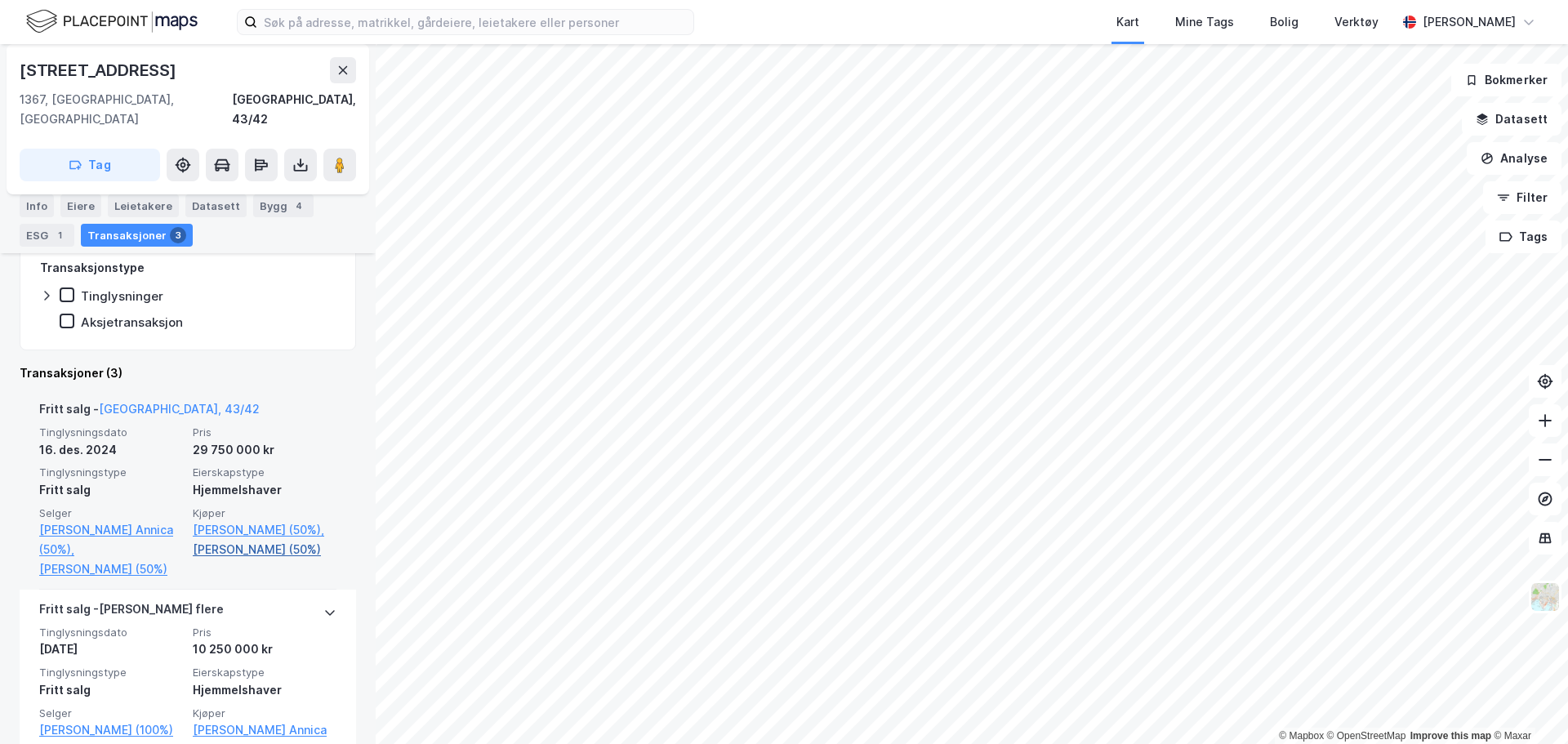
click at [224, 554] on link "[PERSON_NAME] (50%)" at bounding box center [264, 549] width 143 height 20
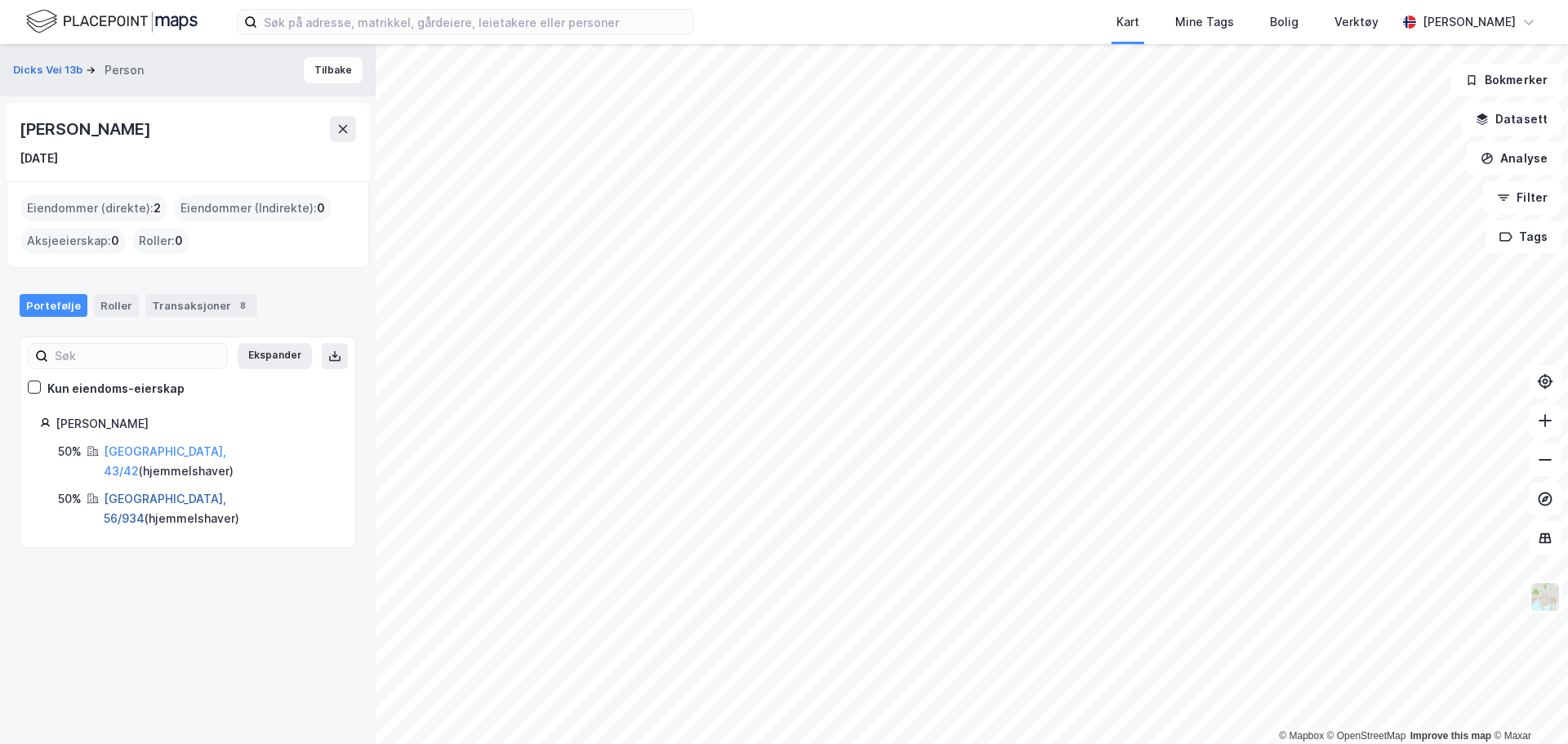
click at [146, 491] on link "[GEOGRAPHIC_DATA], 56/934" at bounding box center [165, 508] width 123 height 34
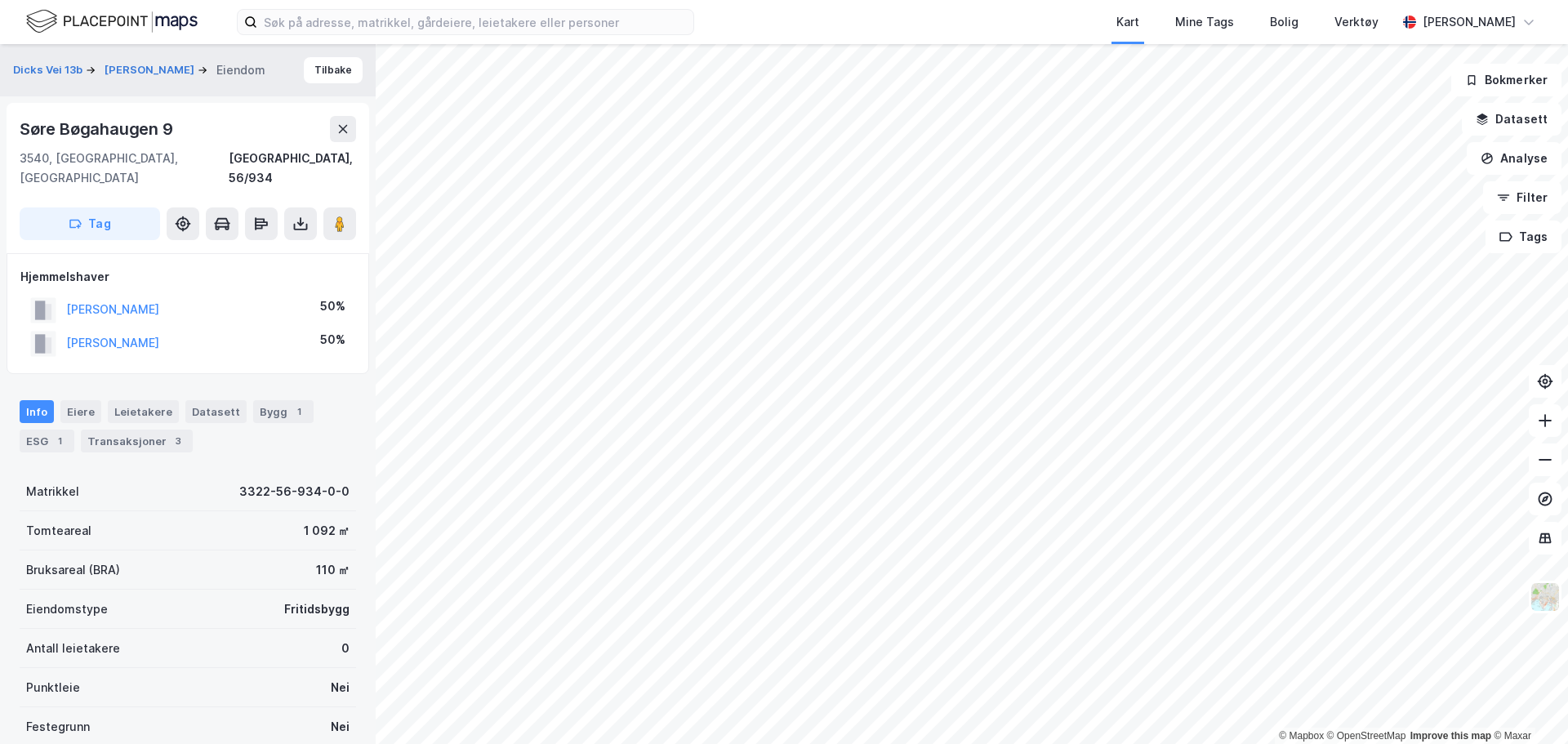
scroll to position [213, 0]
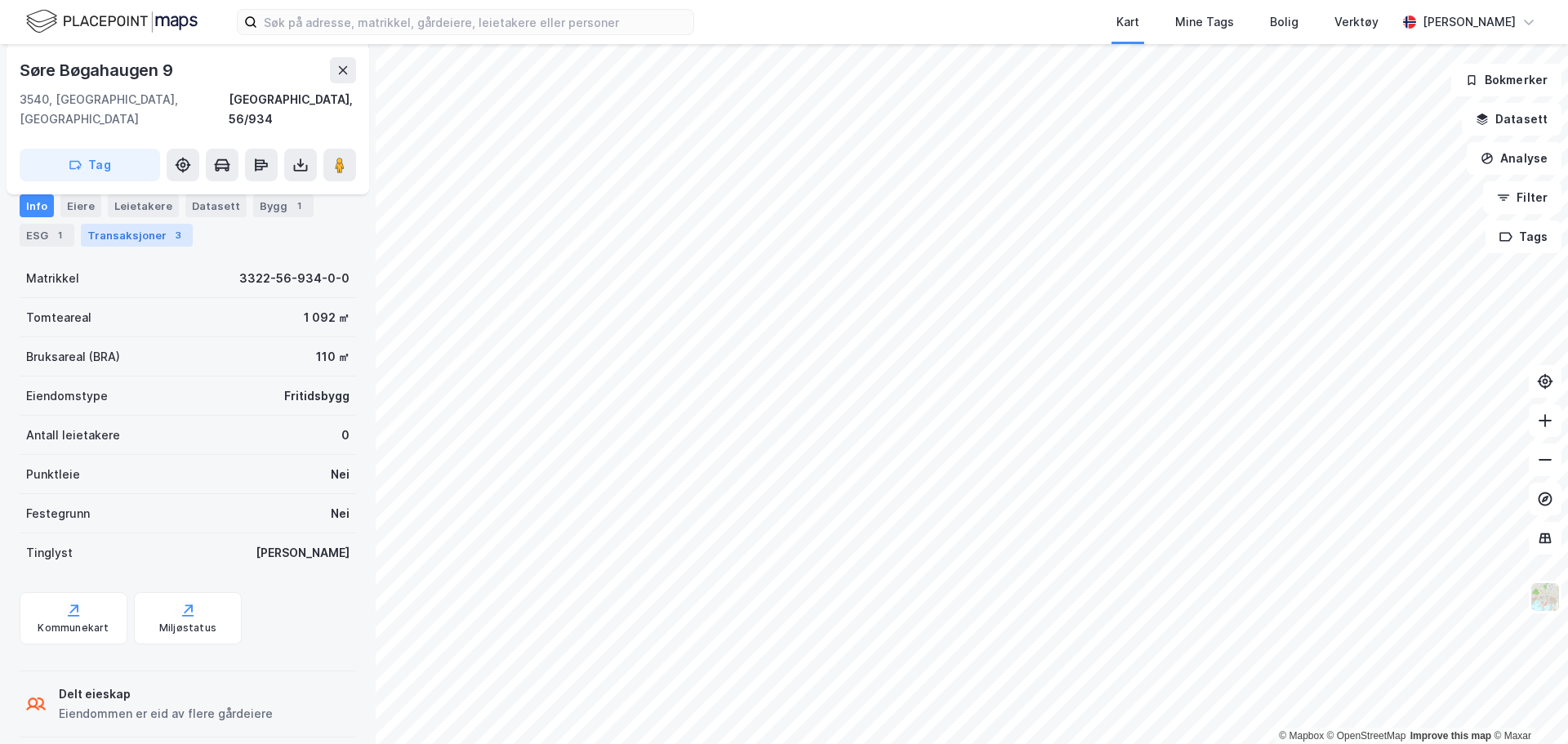
click at [127, 239] on div "Transaksjoner 3" at bounding box center [137, 235] width 112 height 22
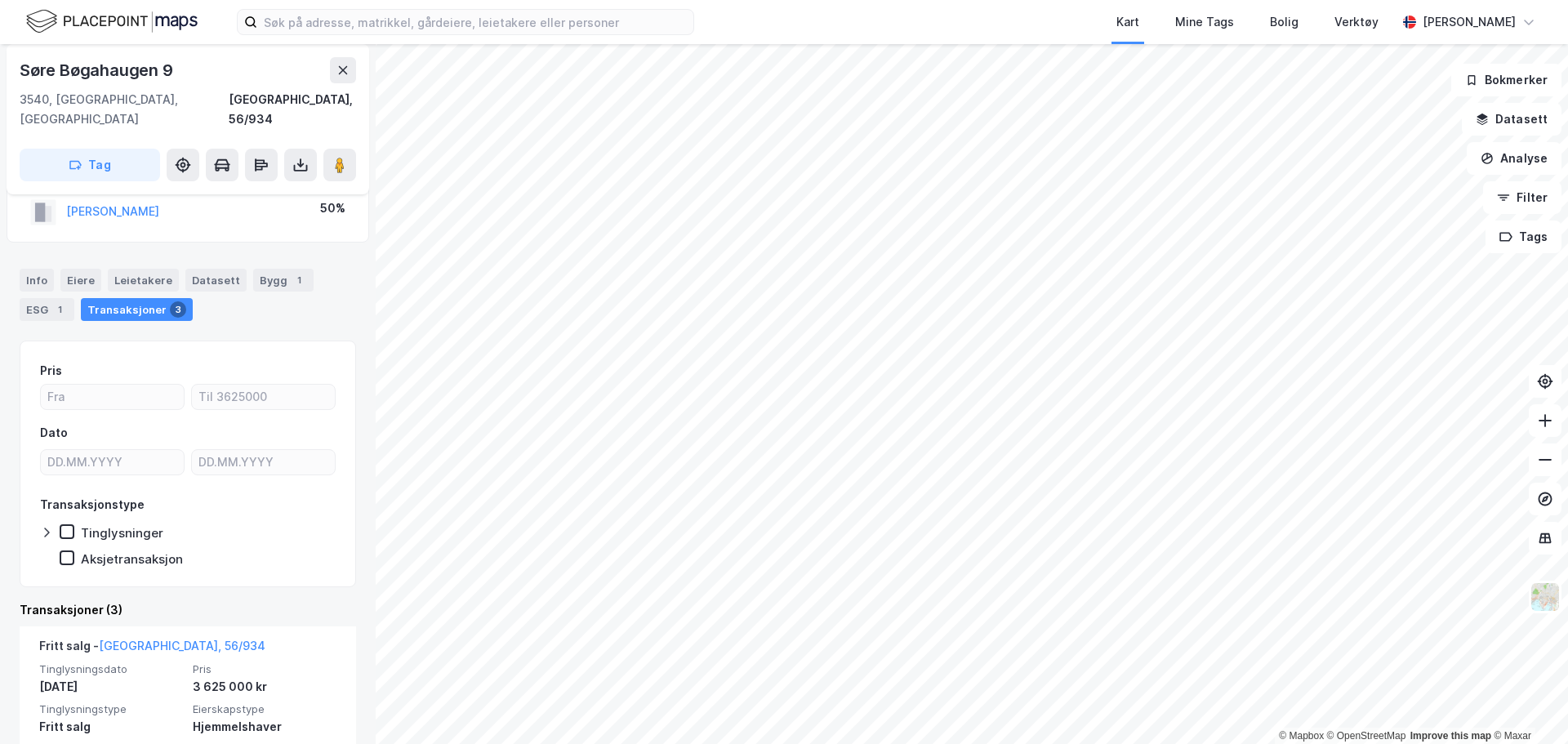
scroll to position [213, 0]
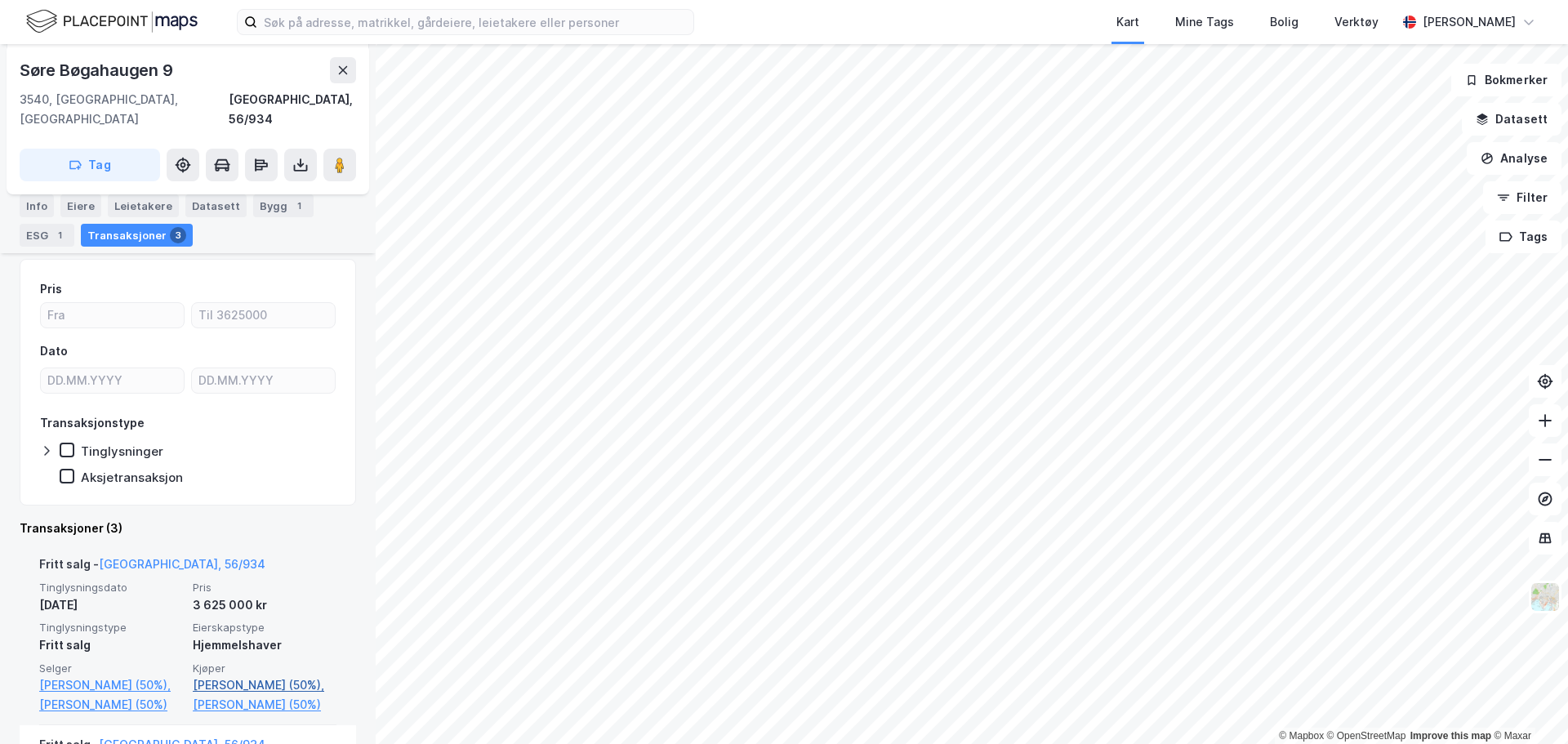
click at [262, 675] on link "[PERSON_NAME] (50%)," at bounding box center [264, 684] width 143 height 20
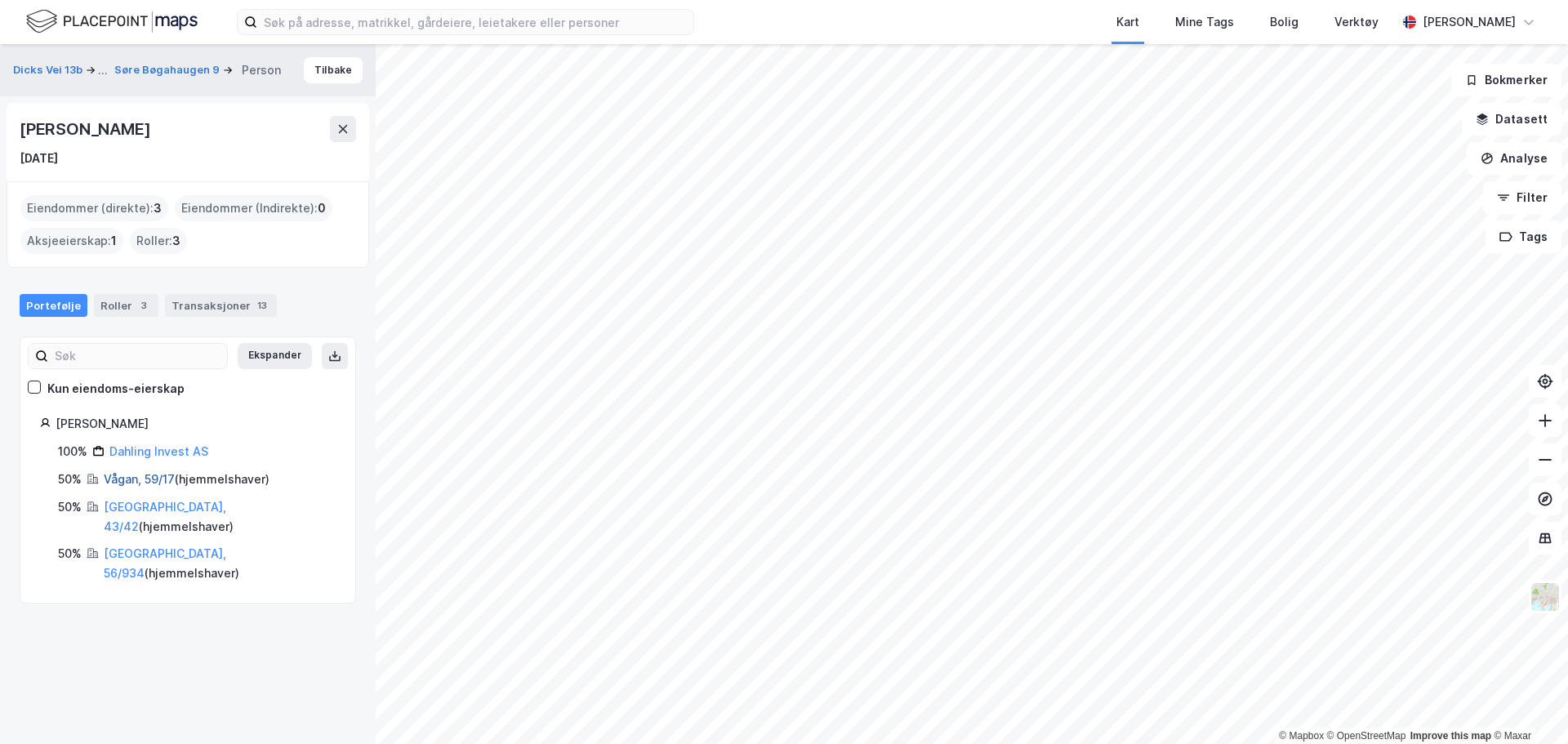
click at [151, 479] on link "Vågan, 59/17" at bounding box center [139, 479] width 71 height 14
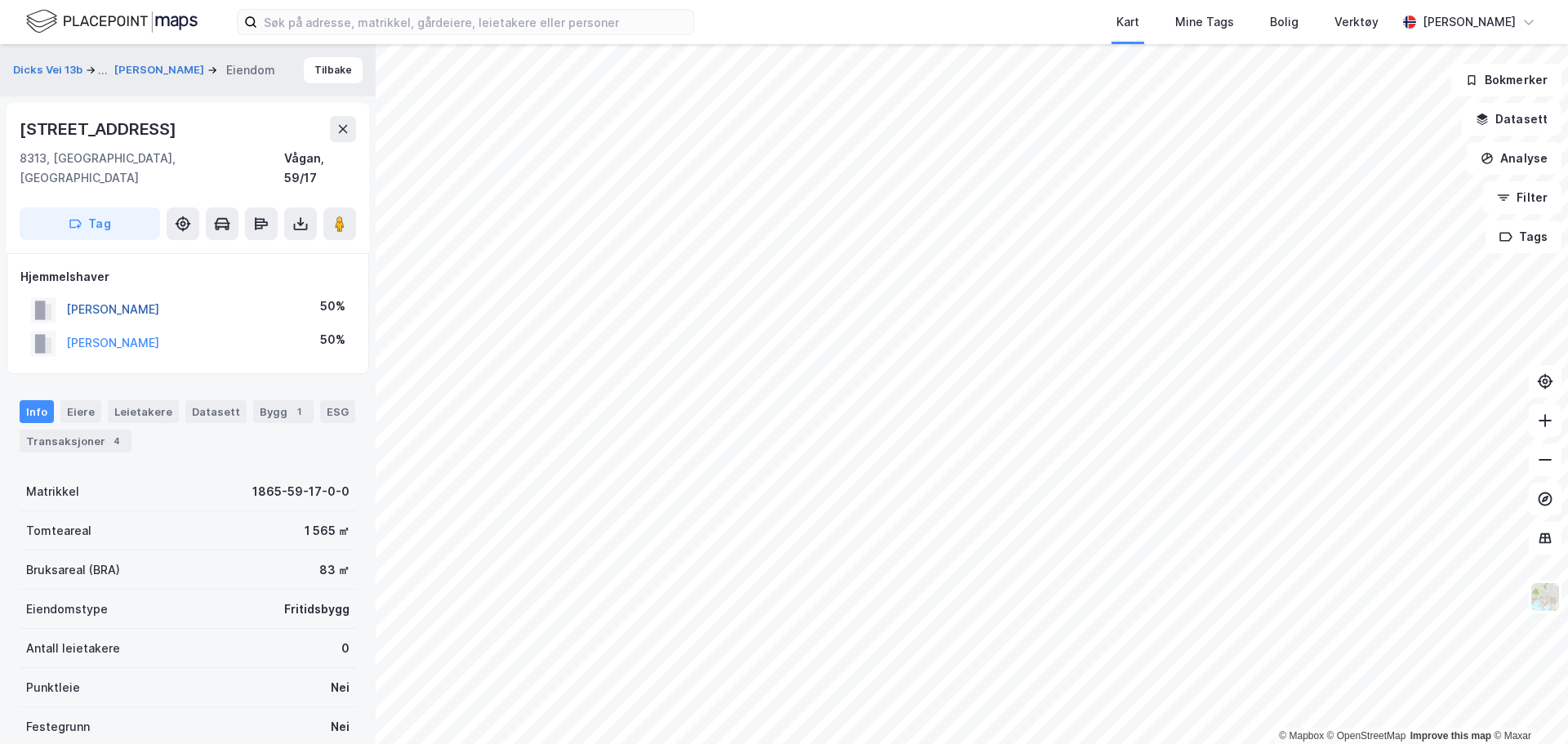
click at [0, 0] on button "[PERSON_NAME]" at bounding box center [0, 0] width 0 height 0
